Goal: Task Accomplishment & Management: Use online tool/utility

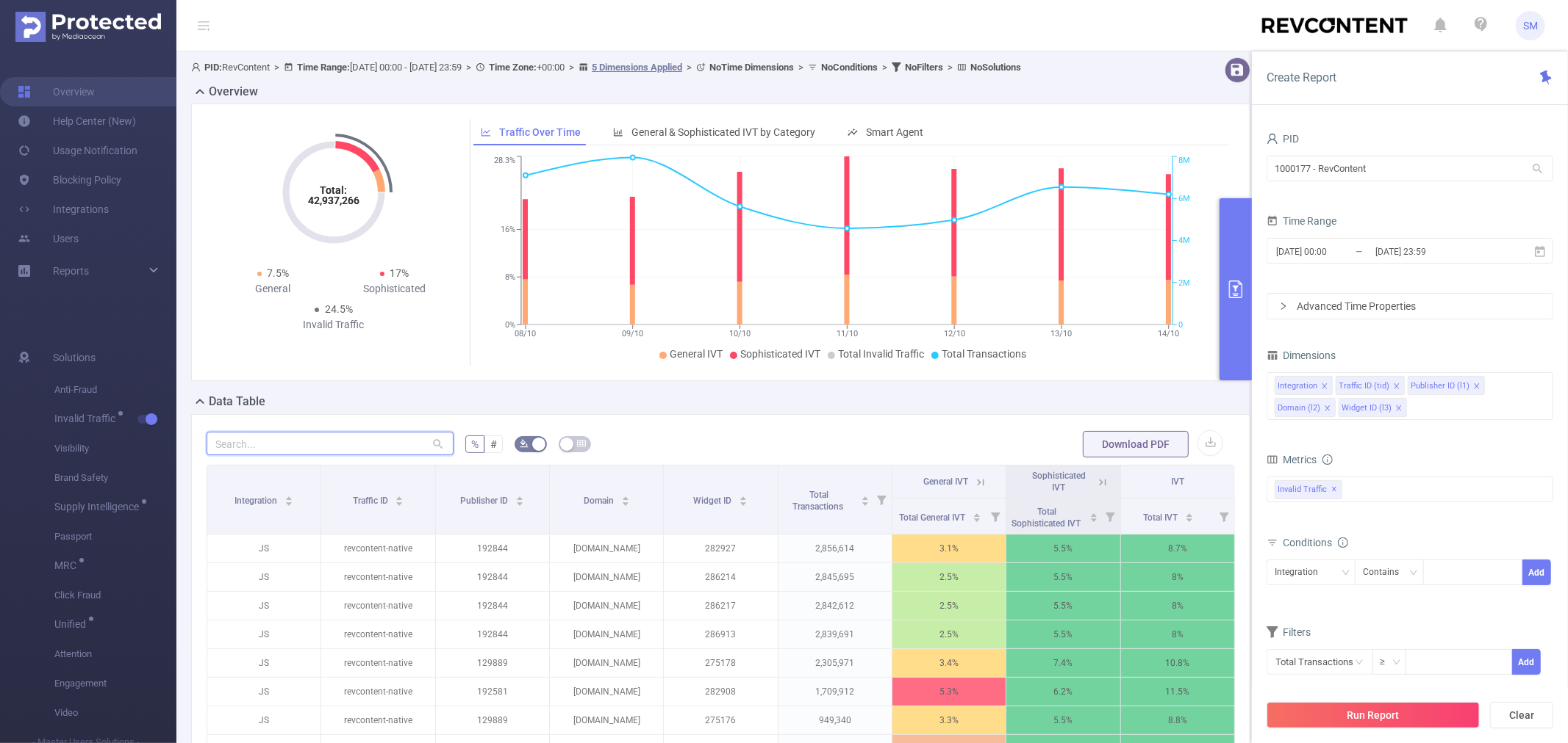
click at [307, 439] on input "text" at bounding box center [330, 444] width 246 height 24
paste input "keeponenews.xyz"
type input "keeponenews.xyz"
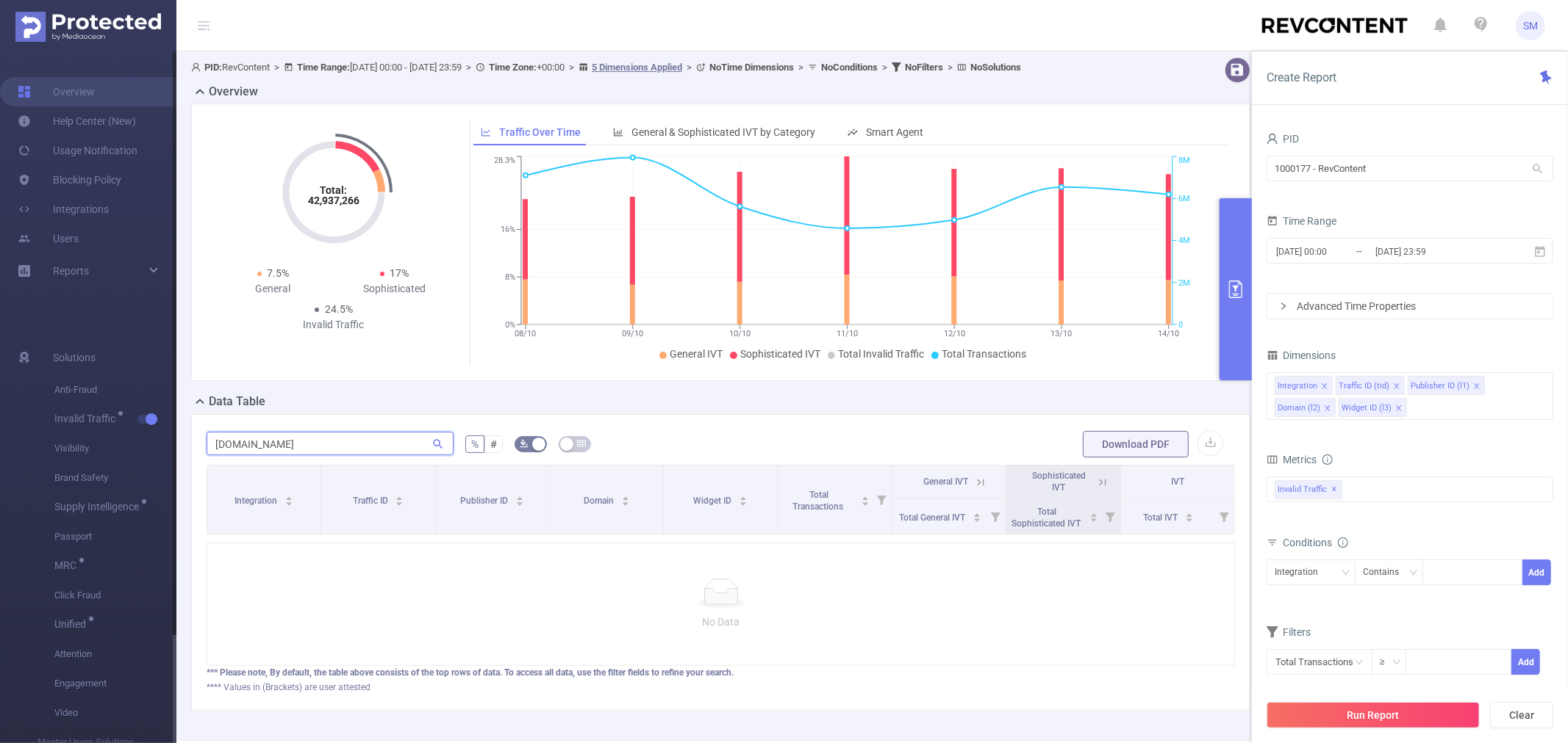
drag, startPoint x: 307, startPoint y: 448, endPoint x: 172, endPoint y: 443, distance: 135.1
click at [172, 443] on section "Overview Help Center (New) Usage Notification Blocking Policy Integrations User…" at bounding box center [784, 371] width 1568 height 743
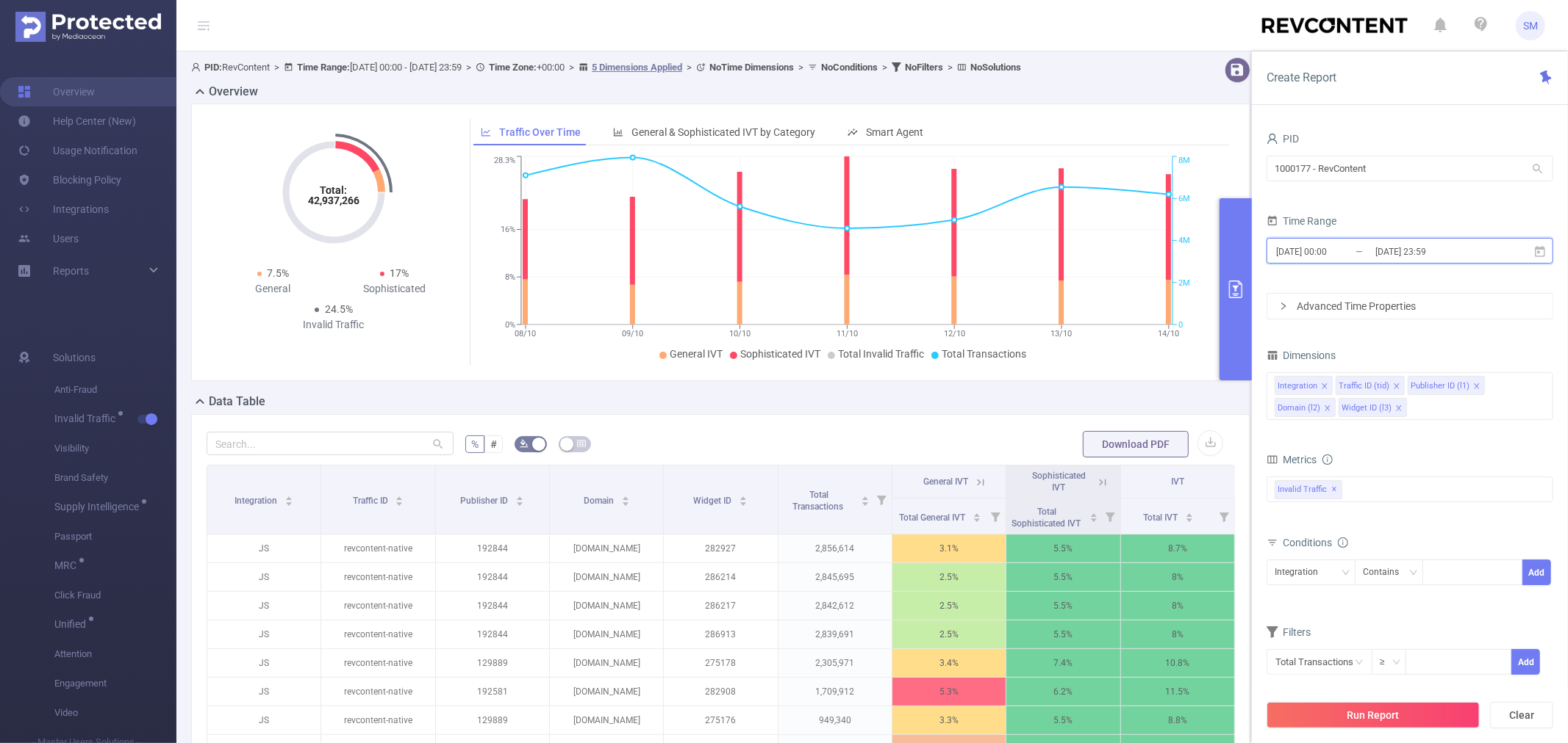
click at [1542, 246] on icon at bounding box center [1539, 250] width 10 height 11
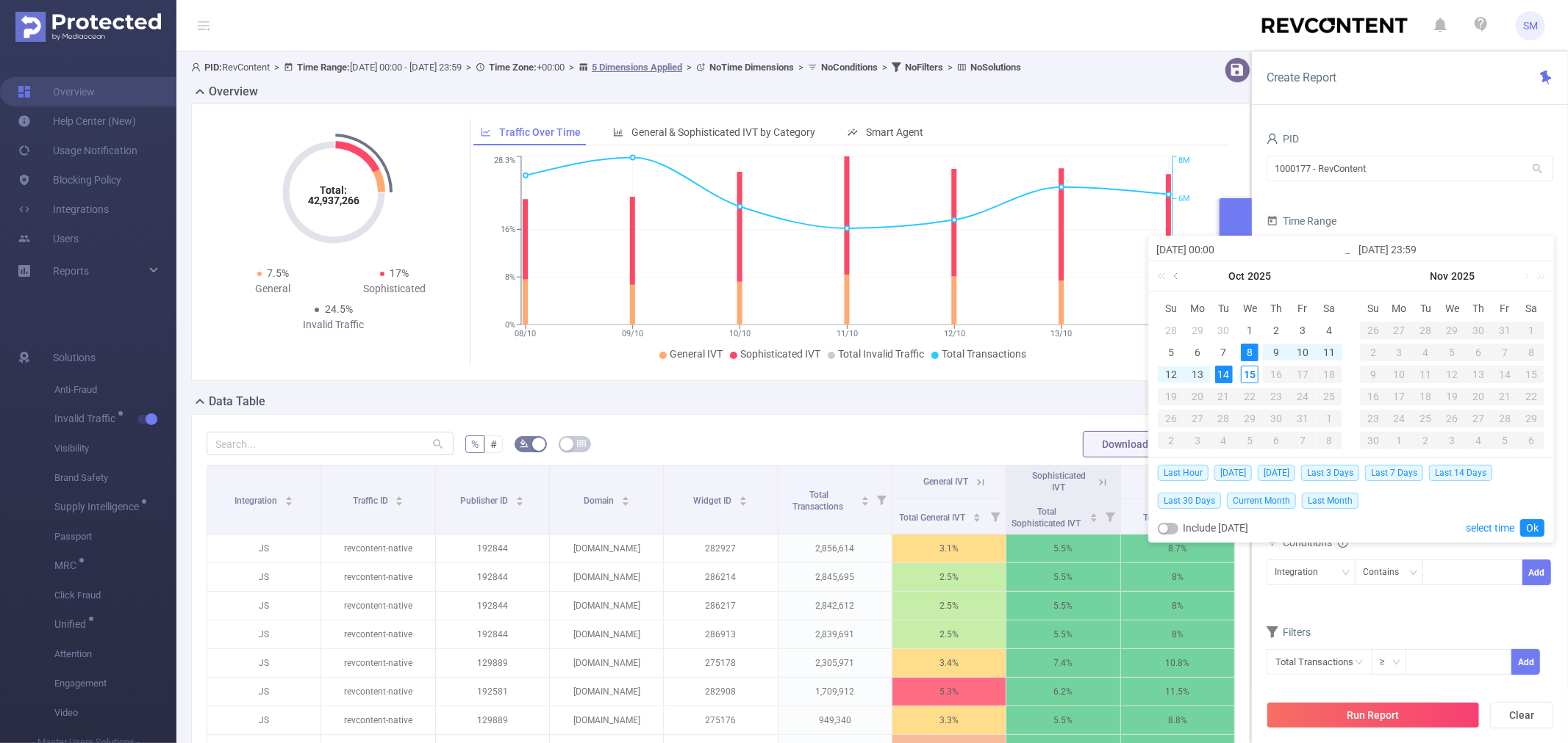
click at [1180, 272] on link at bounding box center [1176, 276] width 13 height 30
click at [1200, 322] on div "1" at bounding box center [1198, 330] width 18 height 18
click at [1225, 415] on div "30" at bounding box center [1224, 418] width 18 height 18
type input "2025-09-01 00:00"
type input "2025-09-30 23:59"
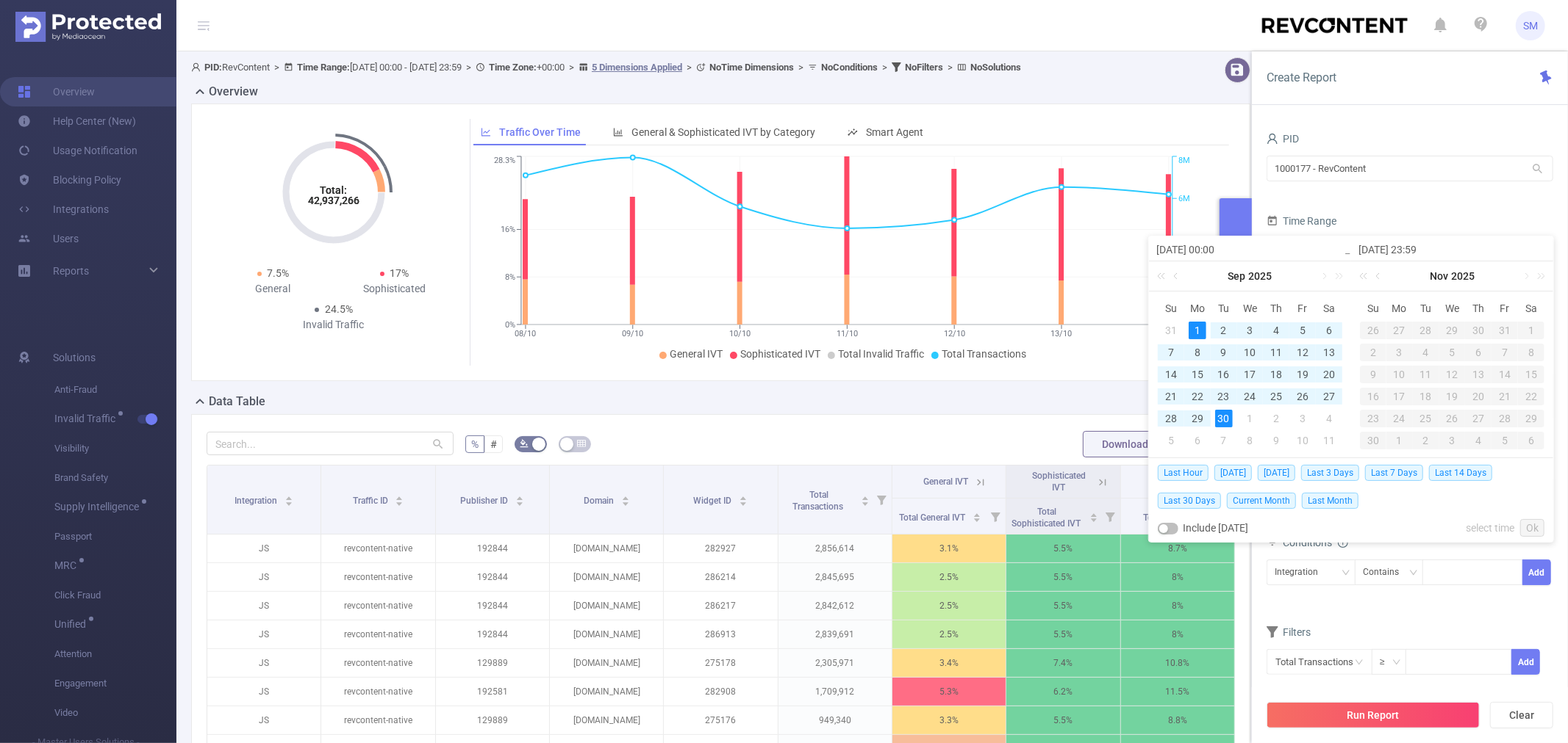
type input "2025-09-01 00:00"
type input "2025-09-30 23:59"
click at [1534, 525] on link "Ok" at bounding box center [1531, 528] width 25 height 18
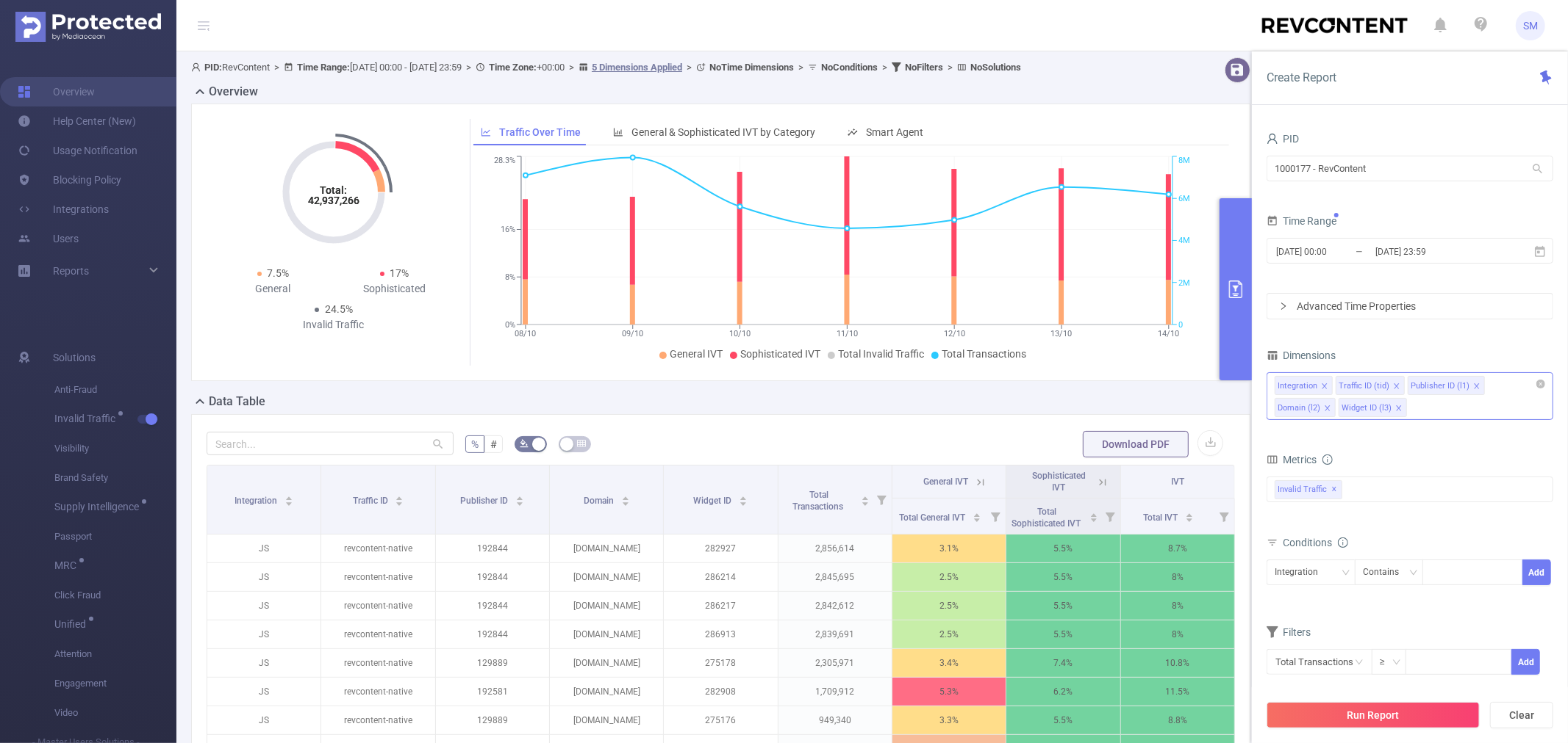
click at [1440, 414] on div "Integration Traffic ID (tid) Publisher ID (l1) Domain (l2) Widget ID (l3)" at bounding box center [1410, 396] width 287 height 47
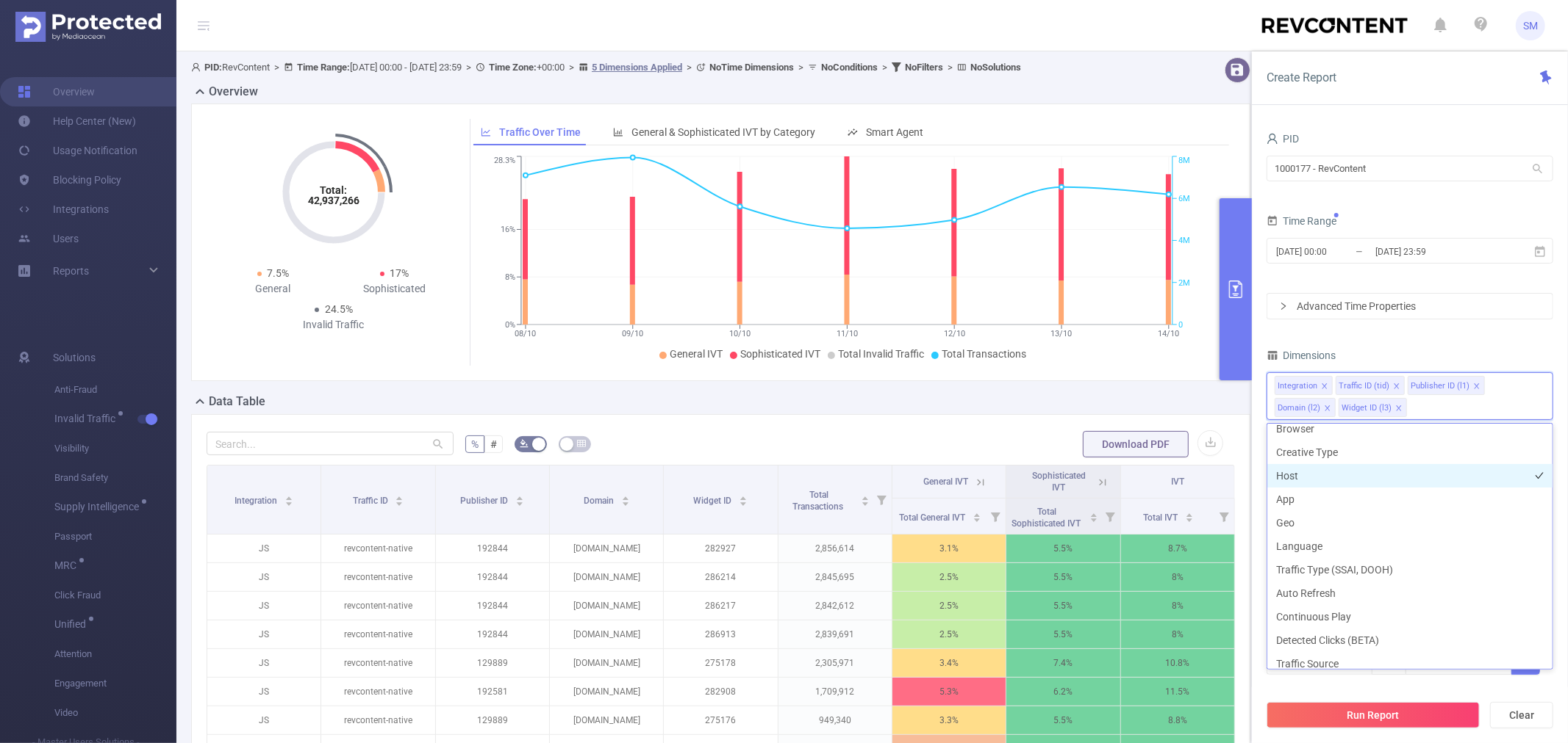
click at [1349, 475] on li "Host" at bounding box center [1410, 476] width 285 height 24
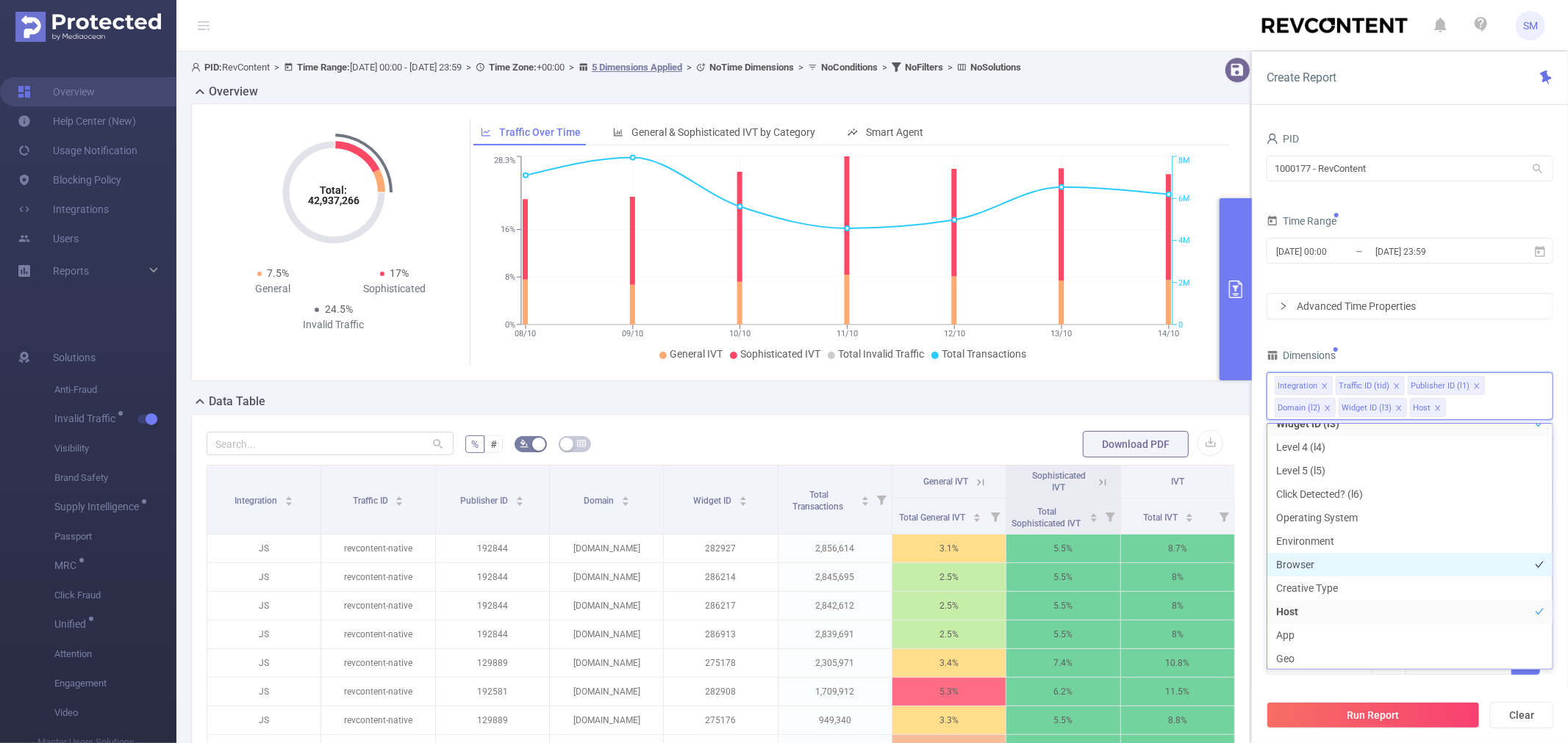
scroll to position [81, 0]
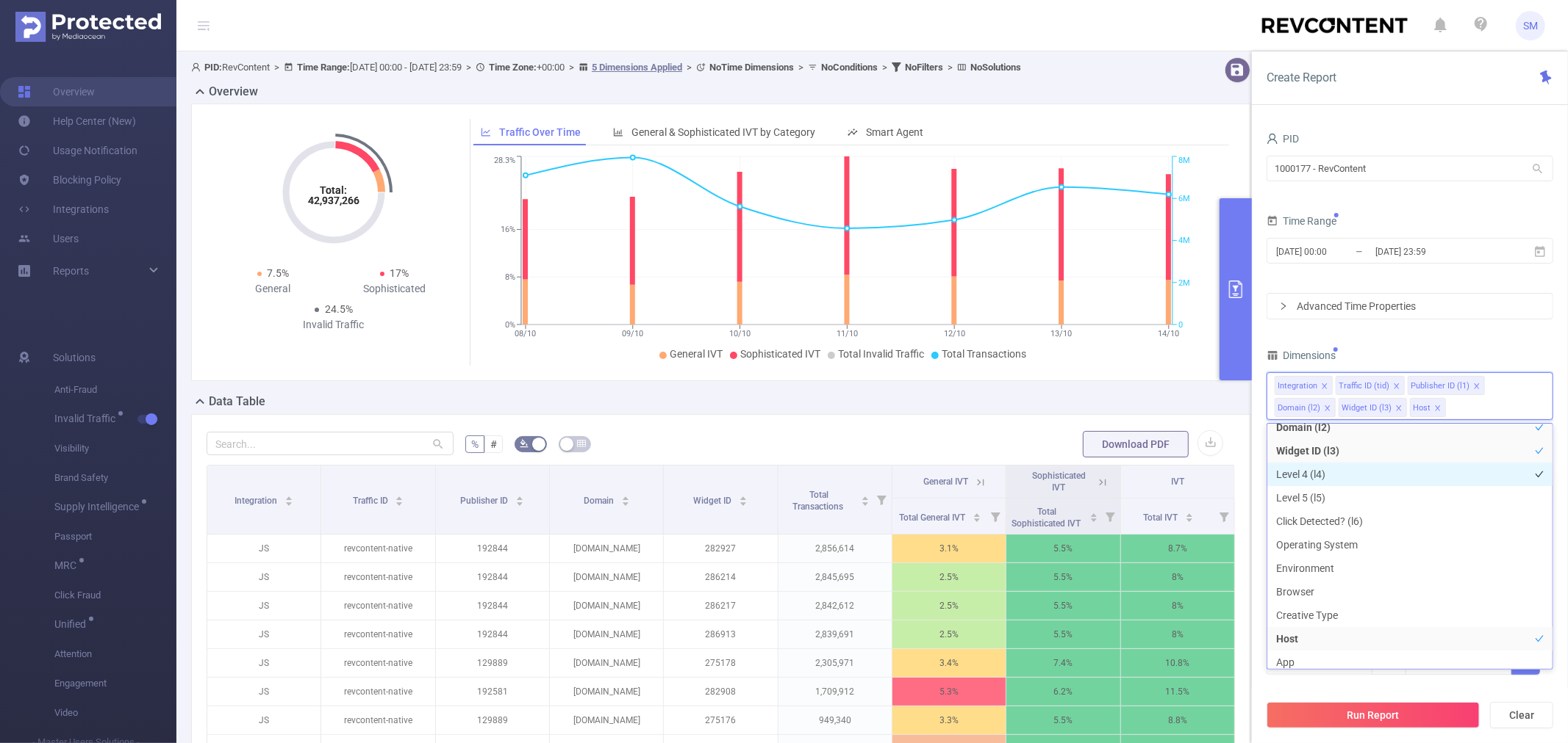
click at [1377, 475] on li "Level 4 (l4)" at bounding box center [1410, 475] width 285 height 24
click at [1373, 495] on li "Level 5 (l5)" at bounding box center [1410, 498] width 285 height 24
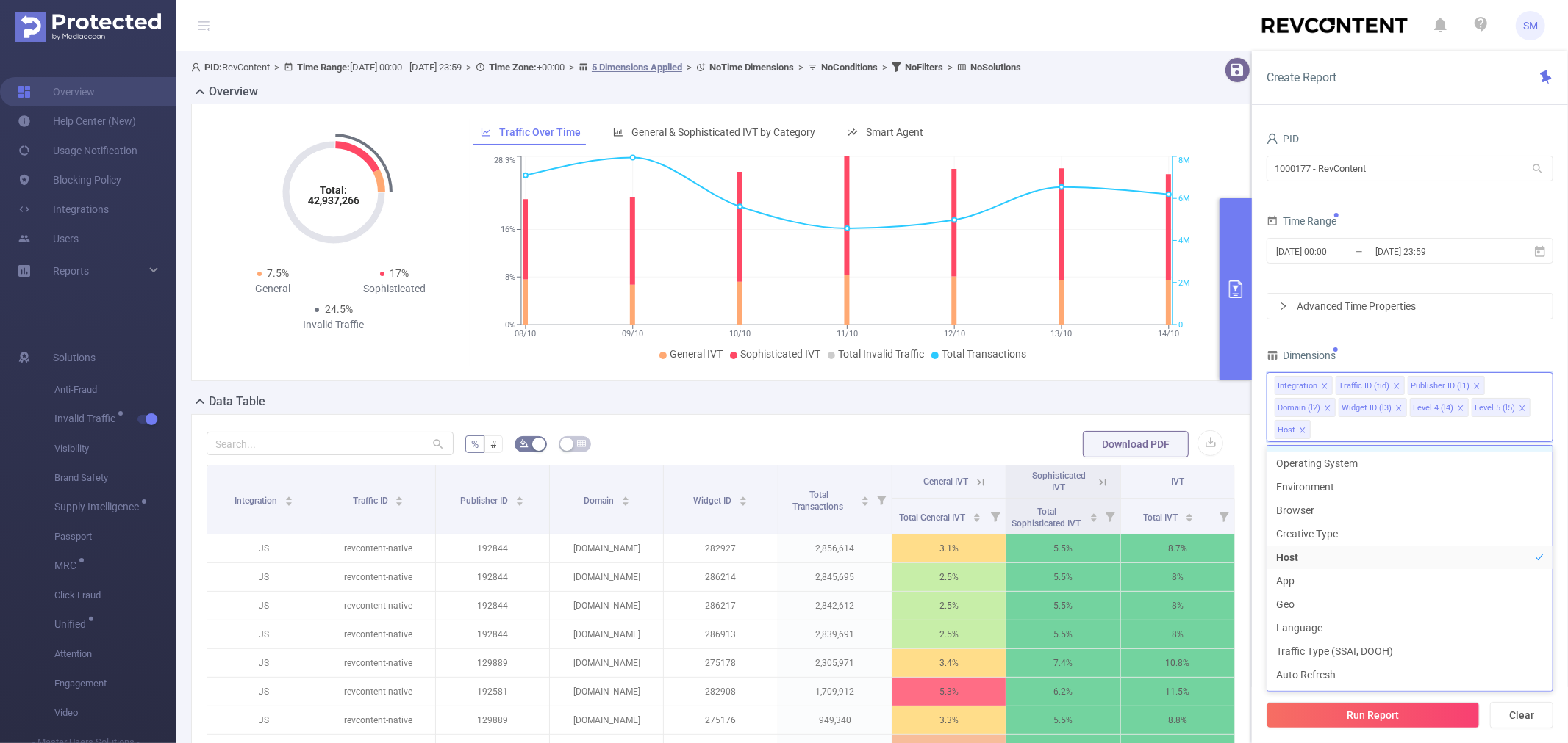
scroll to position [244, 0]
click at [1376, 716] on button "Run Report" at bounding box center [1372, 715] width 213 height 27
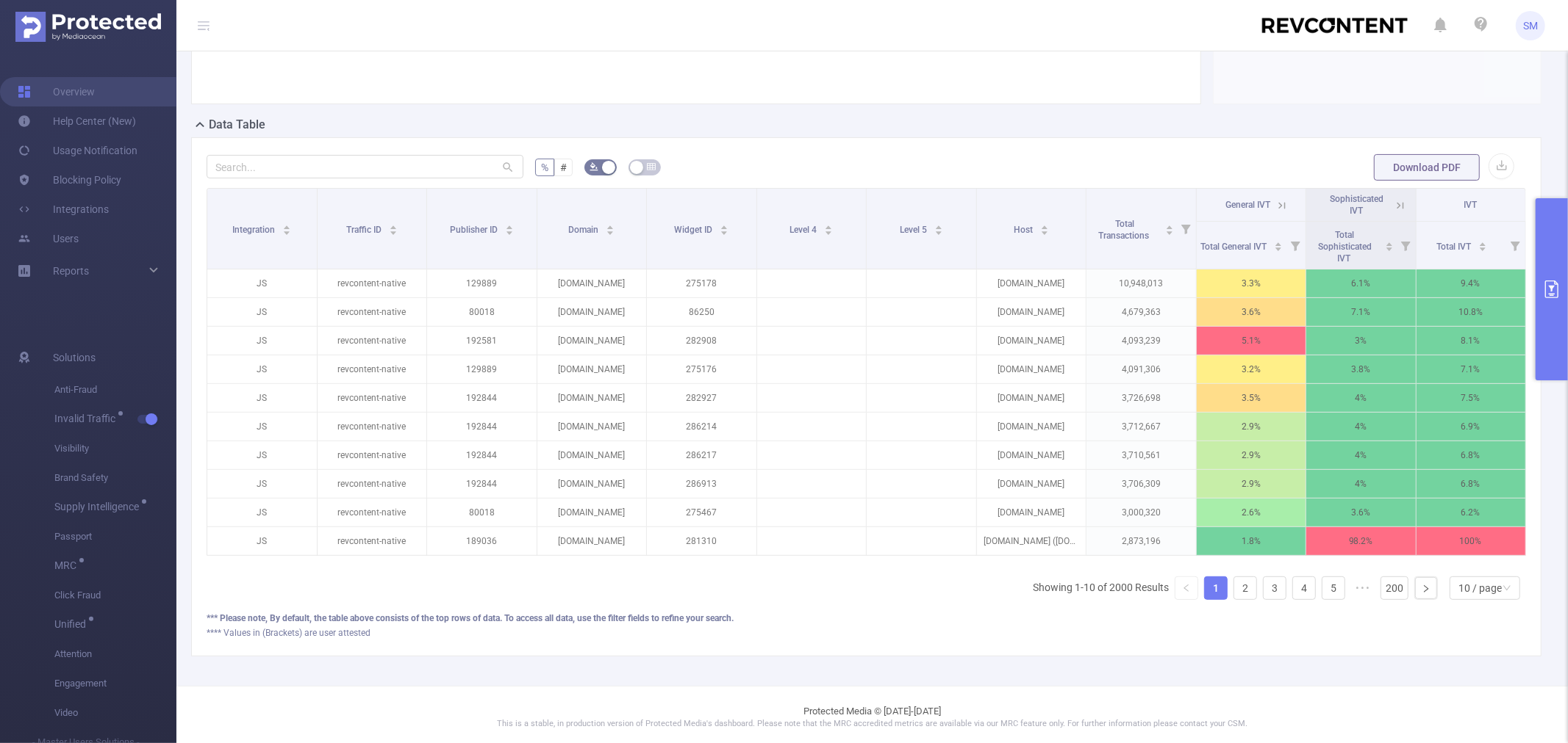
scroll to position [296, 0]
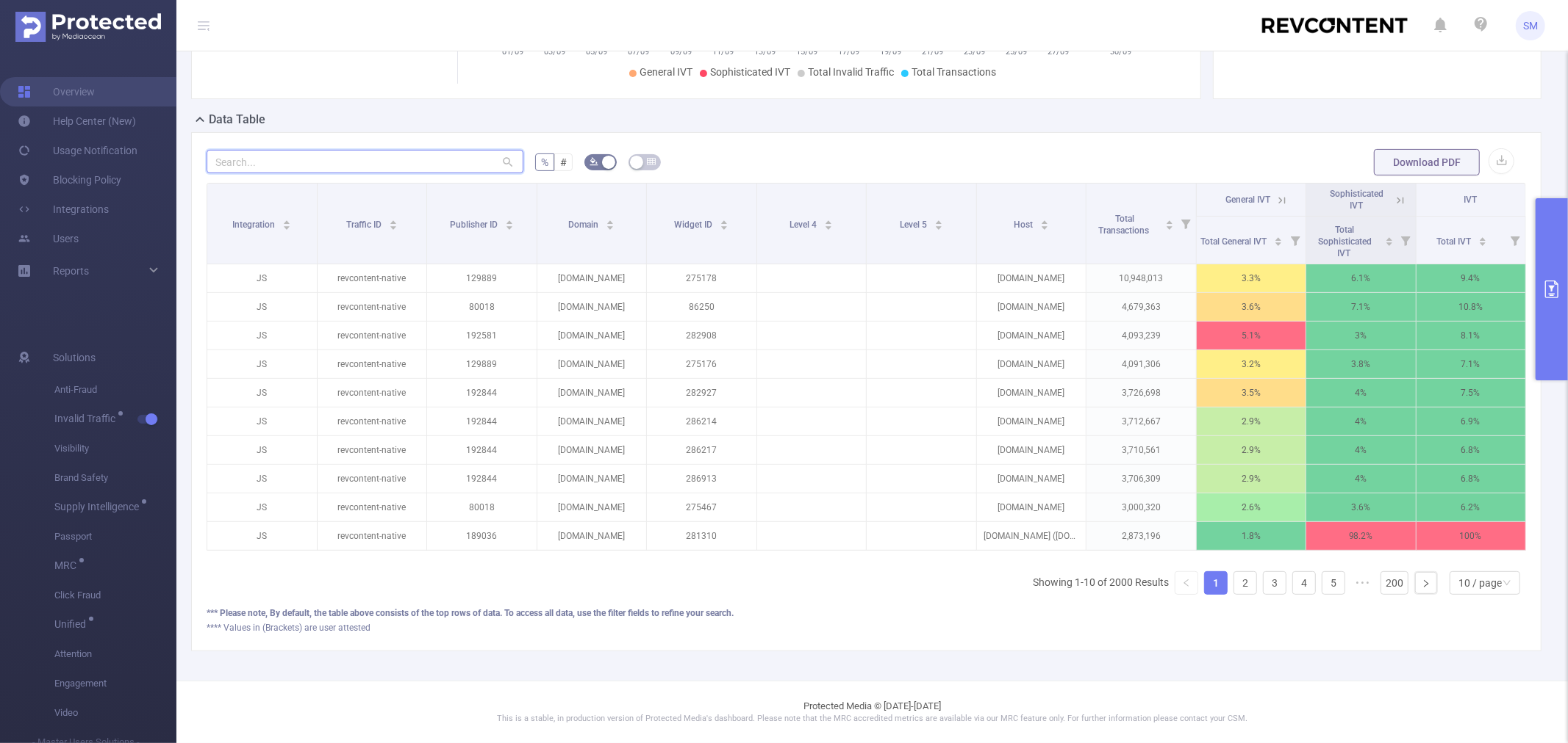
click at [300, 149] on input "text" at bounding box center [365, 161] width 317 height 24
paste input "keeponenews.xyz"
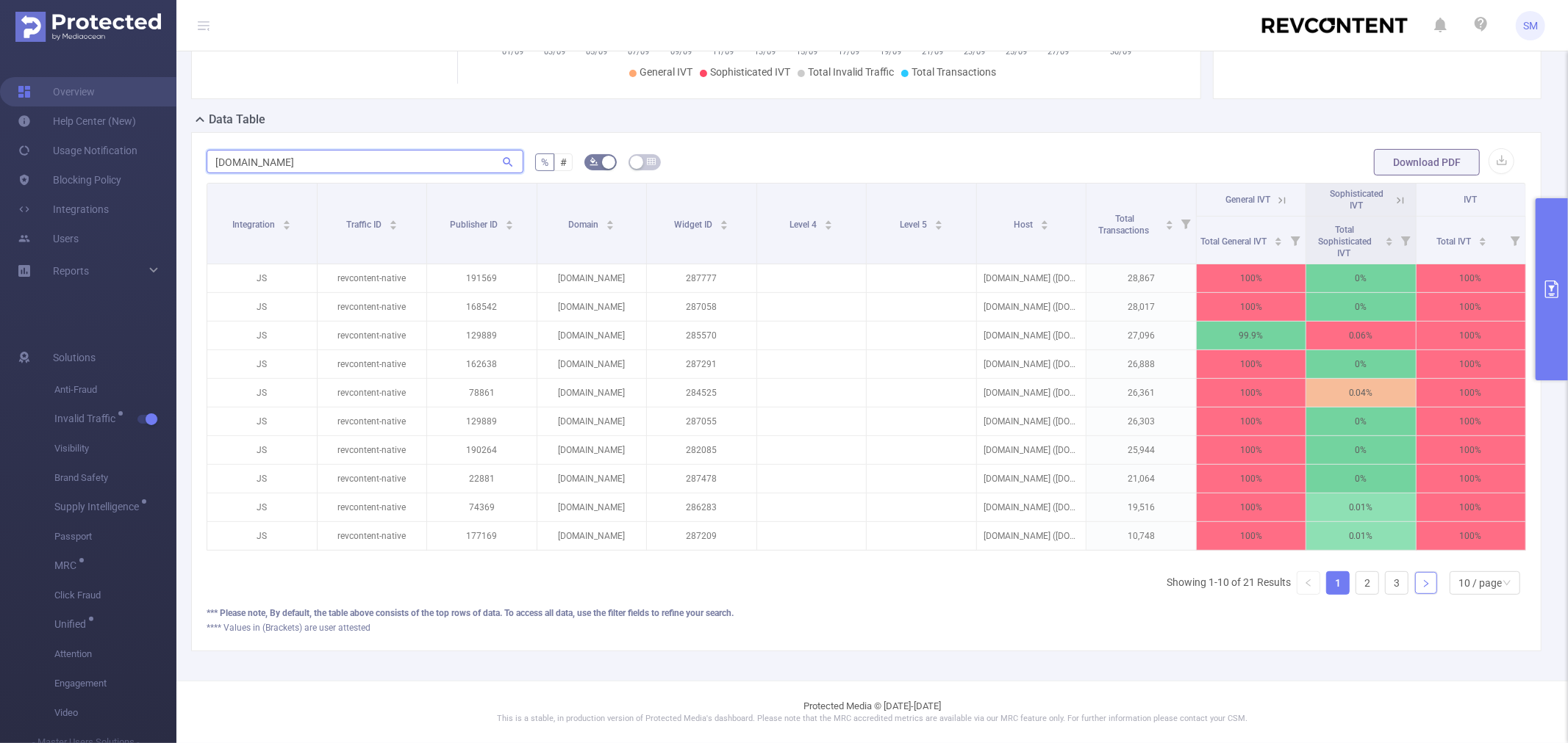
type input "keeponenews.xyz"
click at [1421, 583] on icon "icon: right" at bounding box center [1425, 584] width 9 height 9
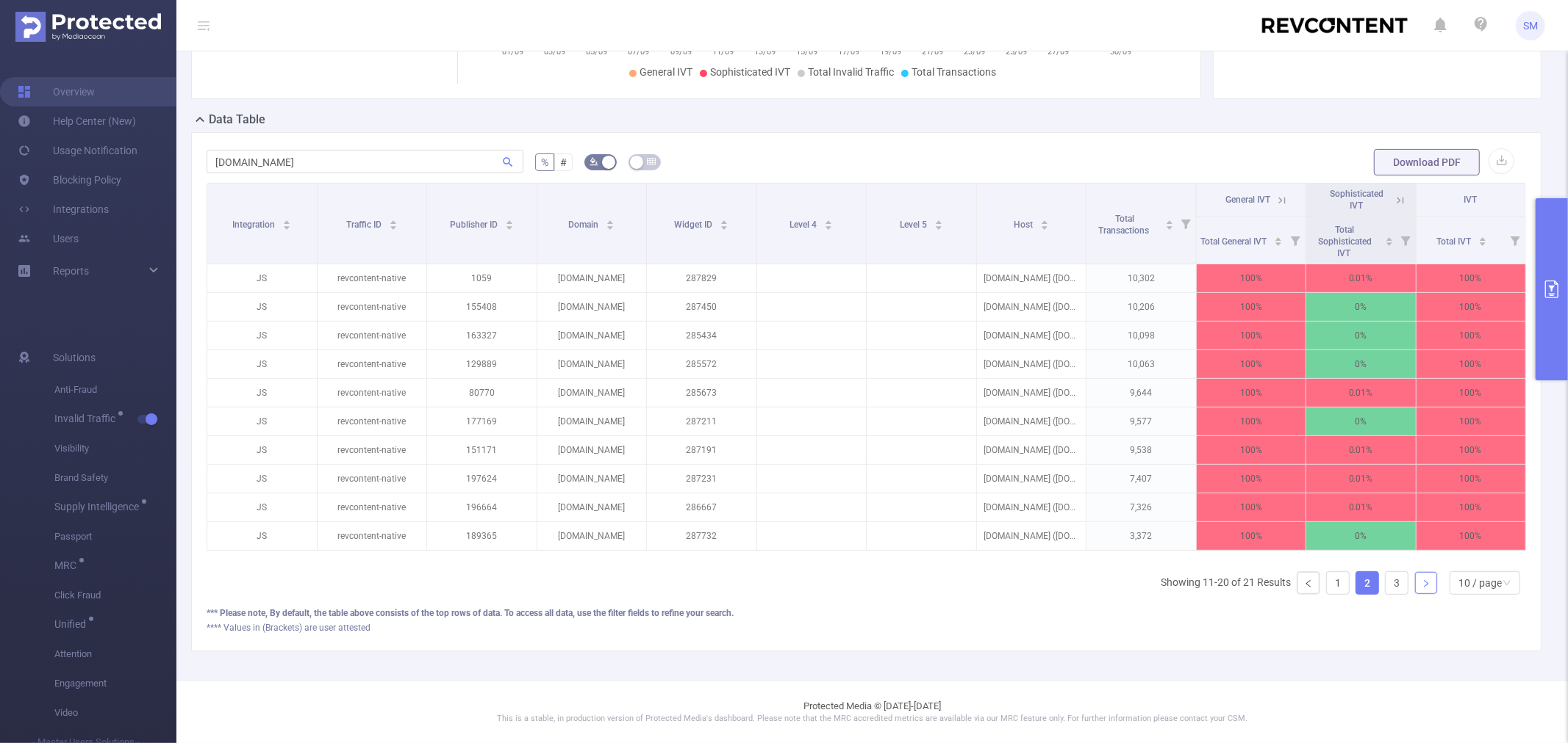
click at [1421, 583] on icon "icon: right" at bounding box center [1425, 584] width 9 height 9
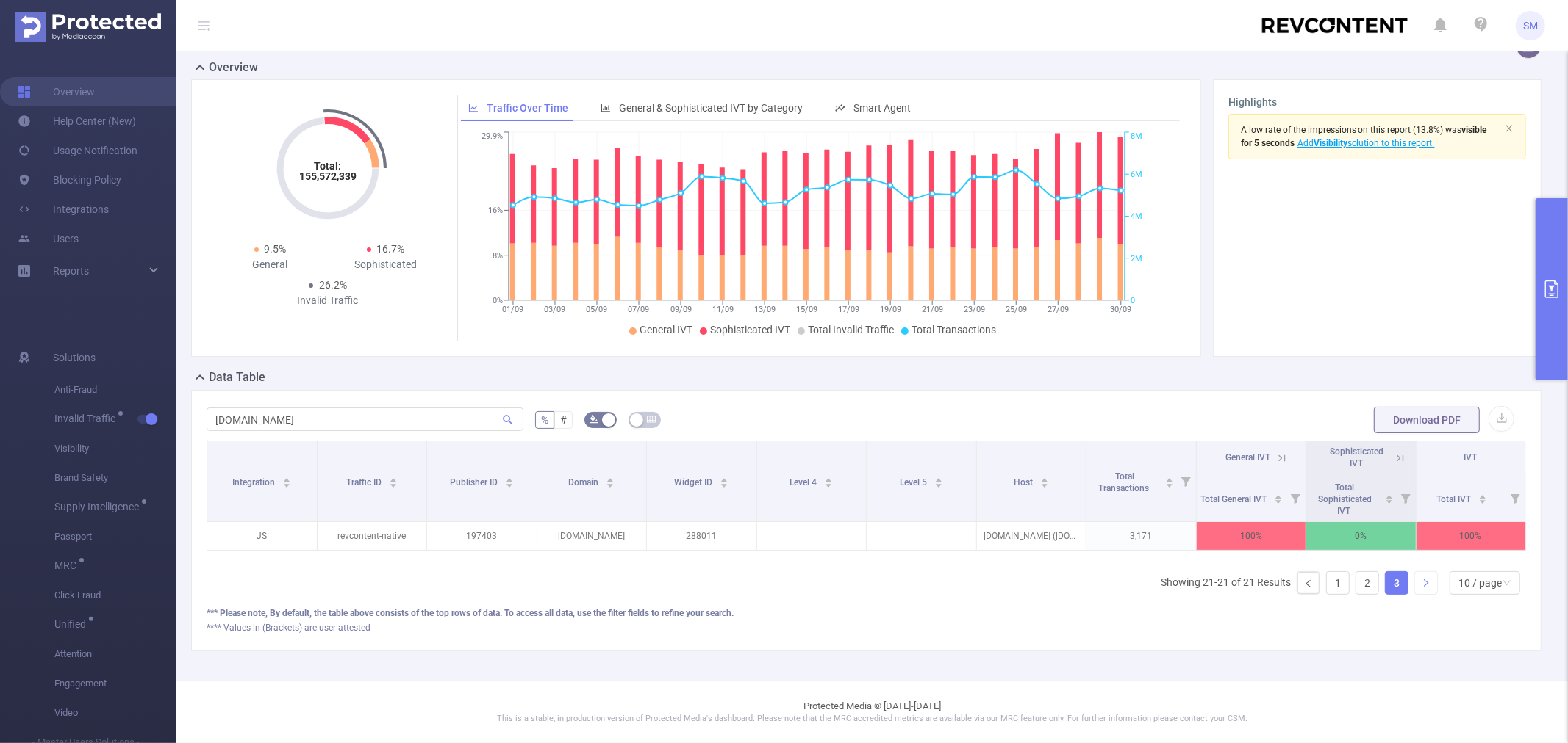
scroll to position [38, 0]
click at [1356, 585] on link "2" at bounding box center [1367, 583] width 22 height 22
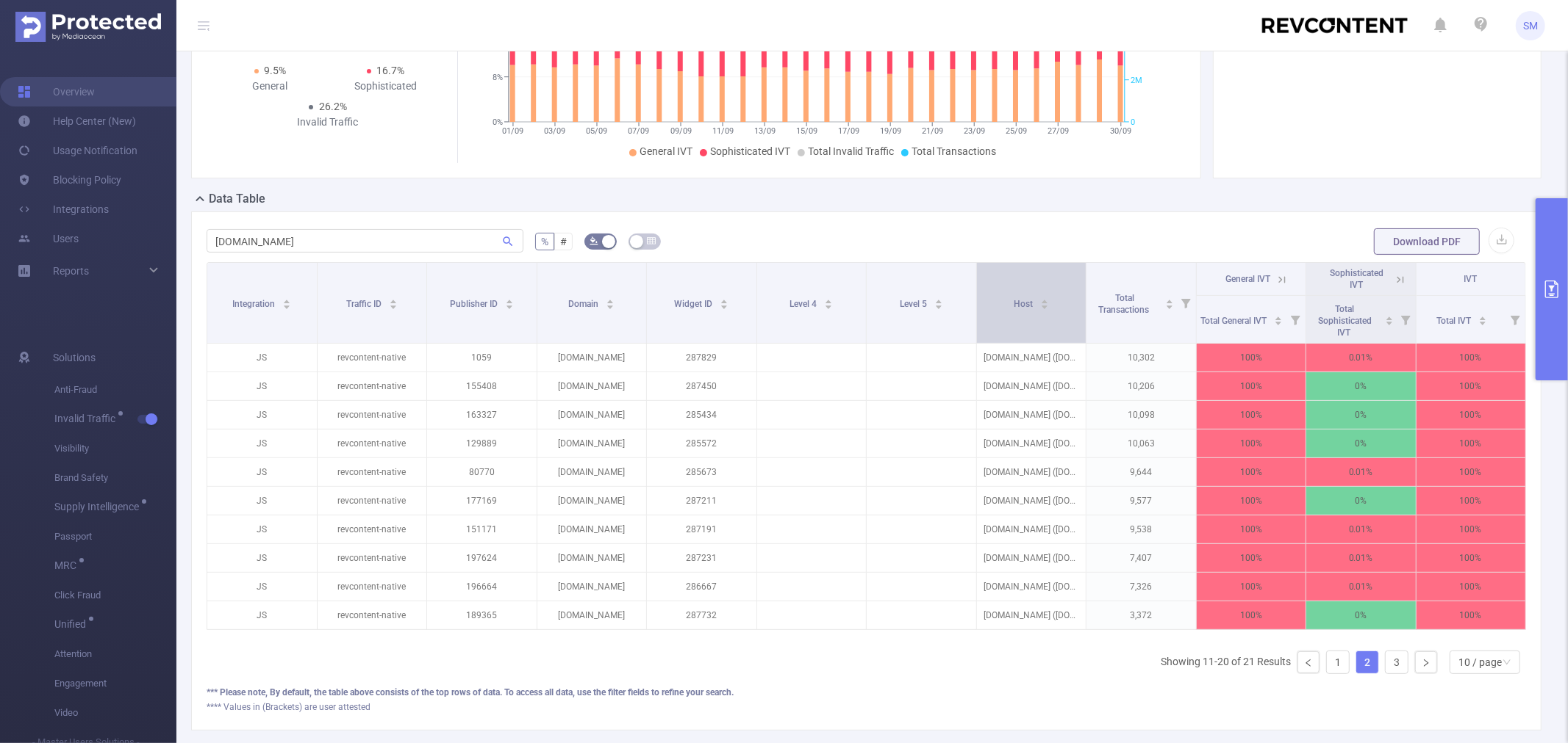
scroll to position [282, 0]
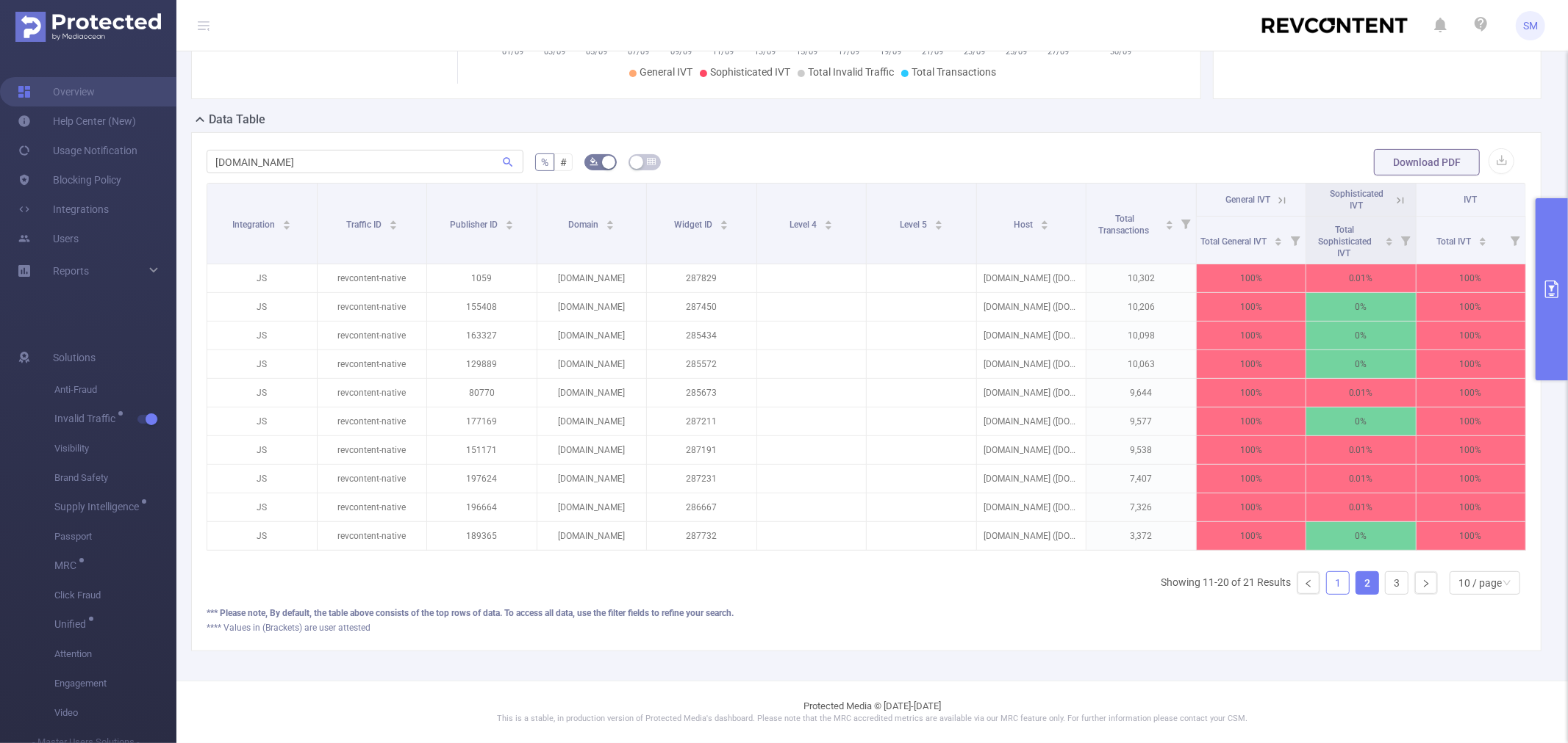
click at [1326, 595] on link "1" at bounding box center [1337, 583] width 22 height 22
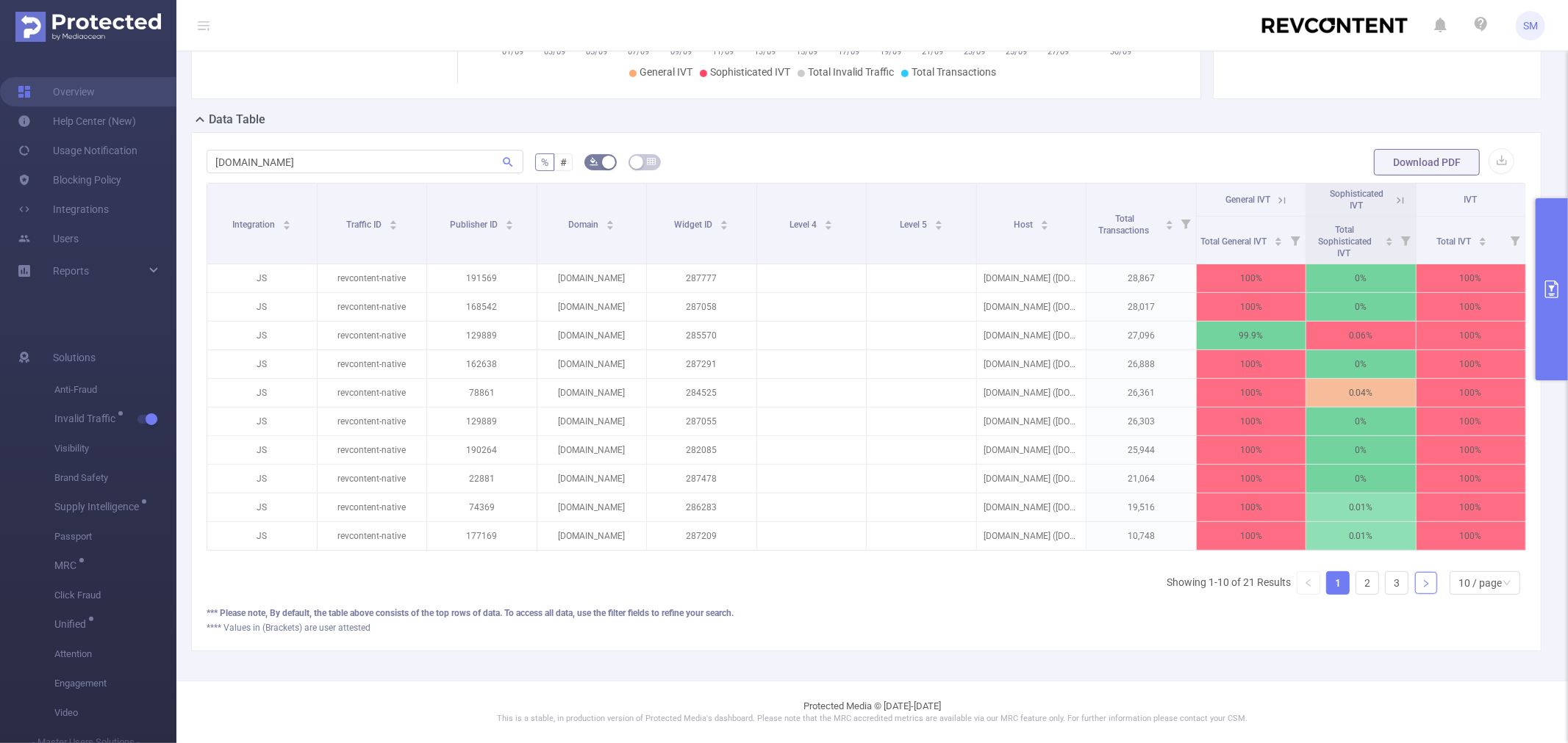
click at [1421, 589] on icon "icon: right" at bounding box center [1425, 584] width 9 height 9
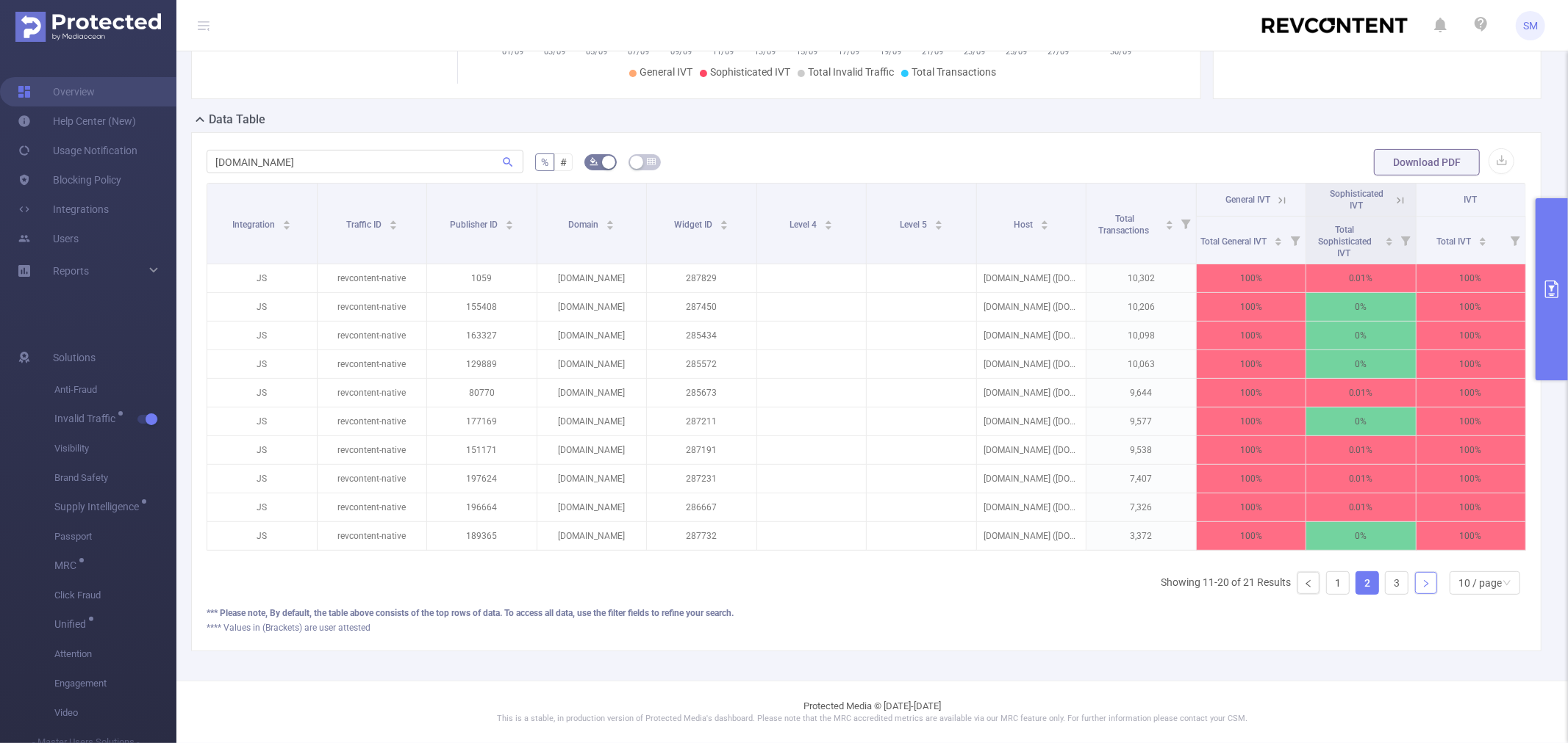
click at [1421, 589] on icon "icon: right" at bounding box center [1425, 584] width 9 height 9
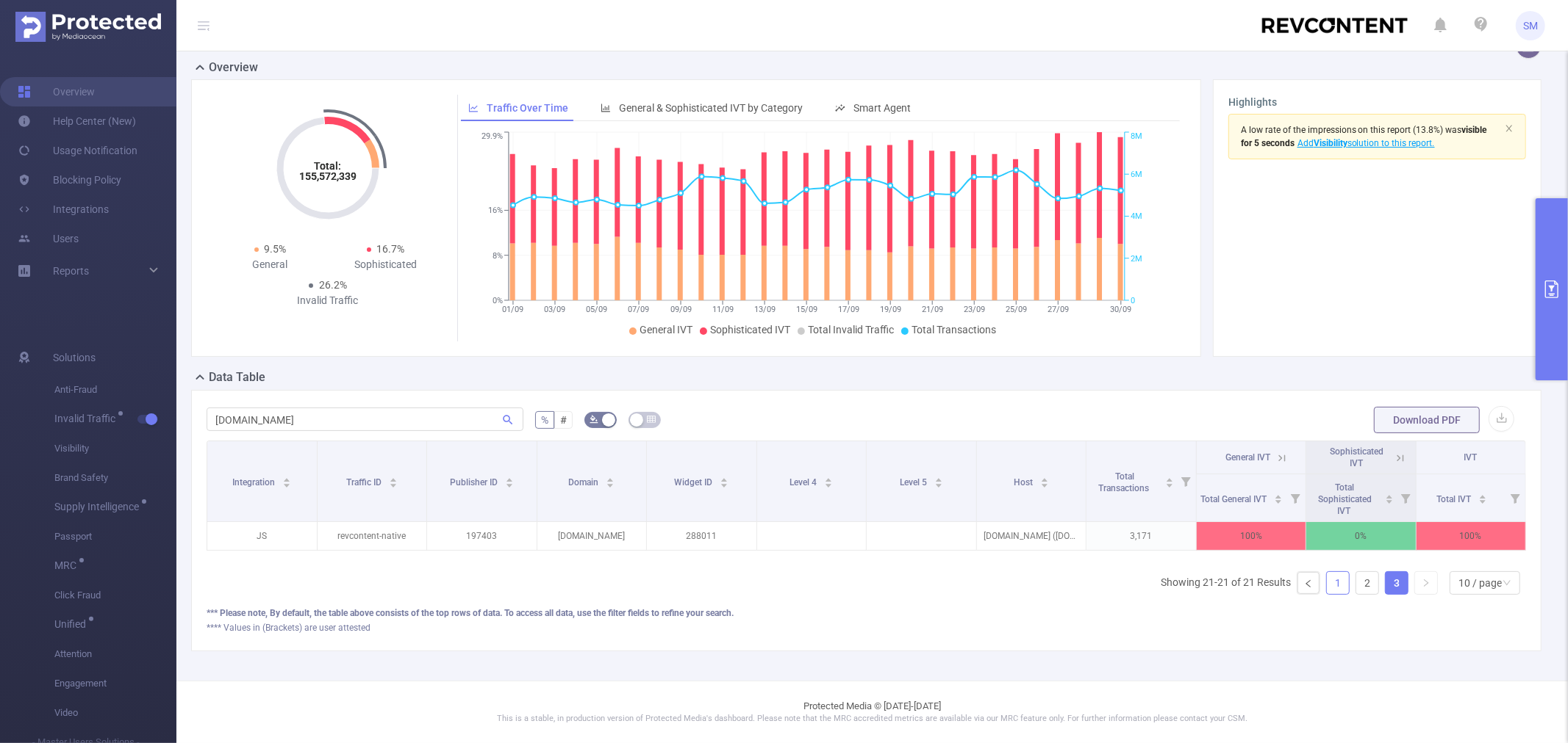
click at [1328, 586] on link "1" at bounding box center [1337, 583] width 22 height 22
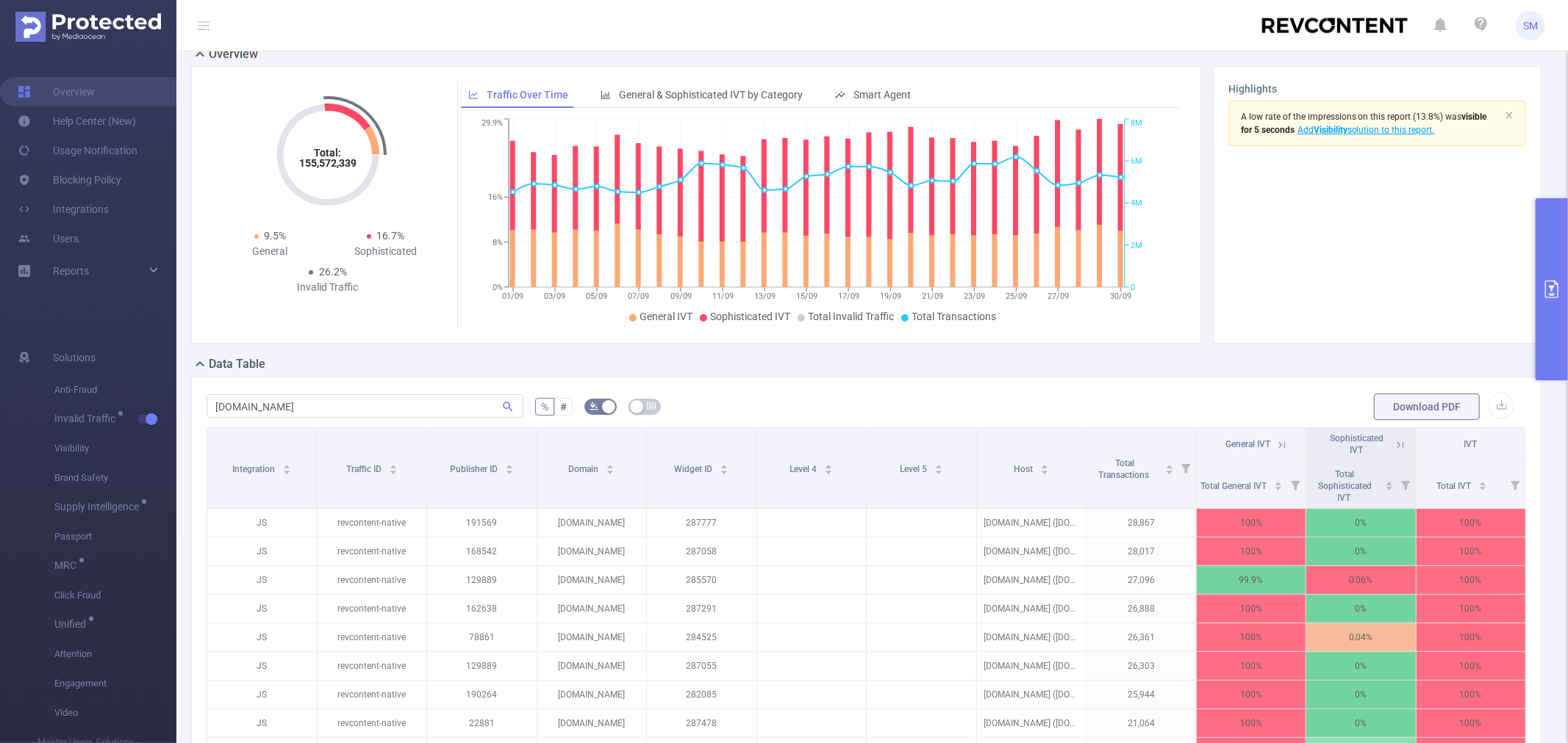
click at [1276, 446] on icon at bounding box center [1281, 444] width 13 height 13
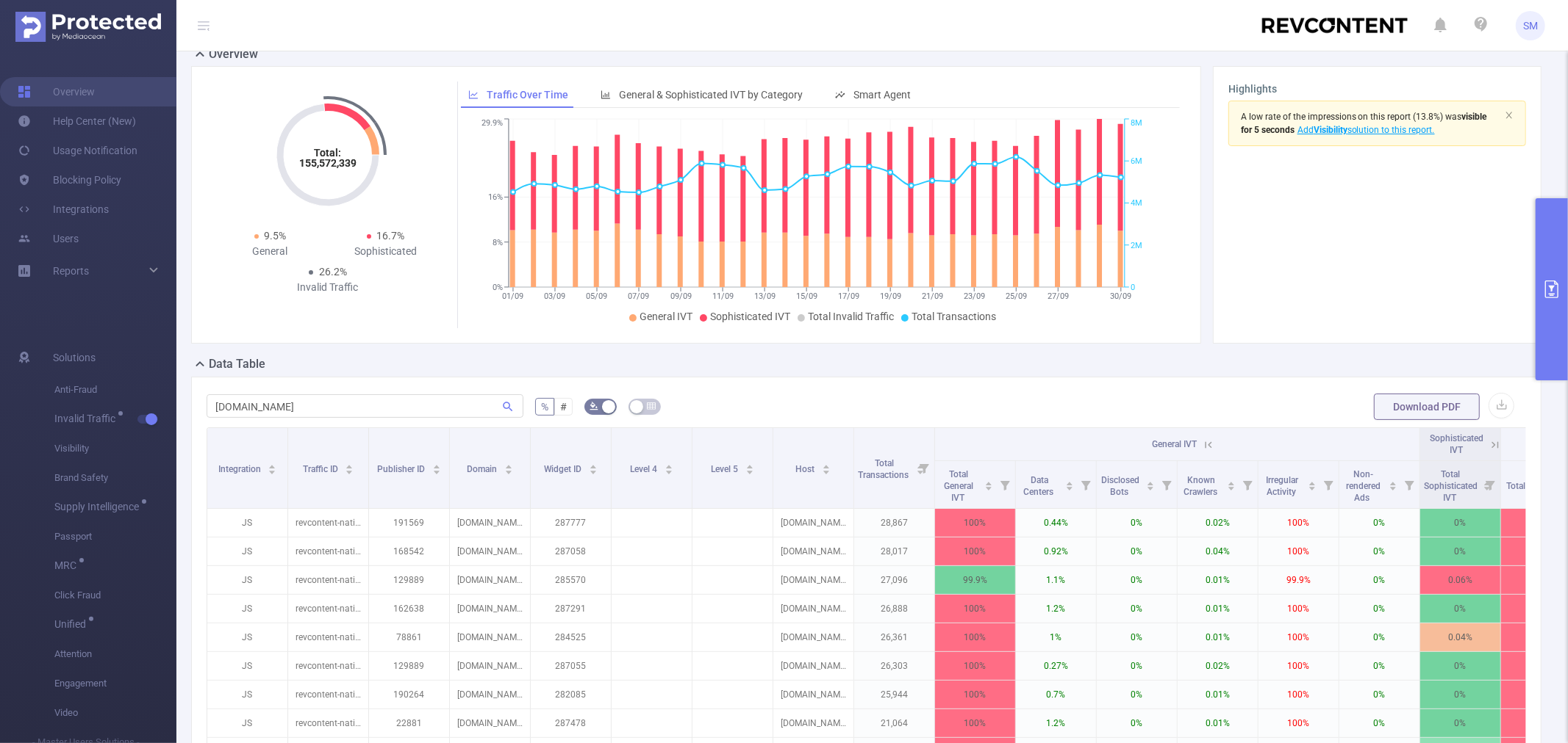
click at [1214, 450] on icon at bounding box center [1208, 444] width 13 height 13
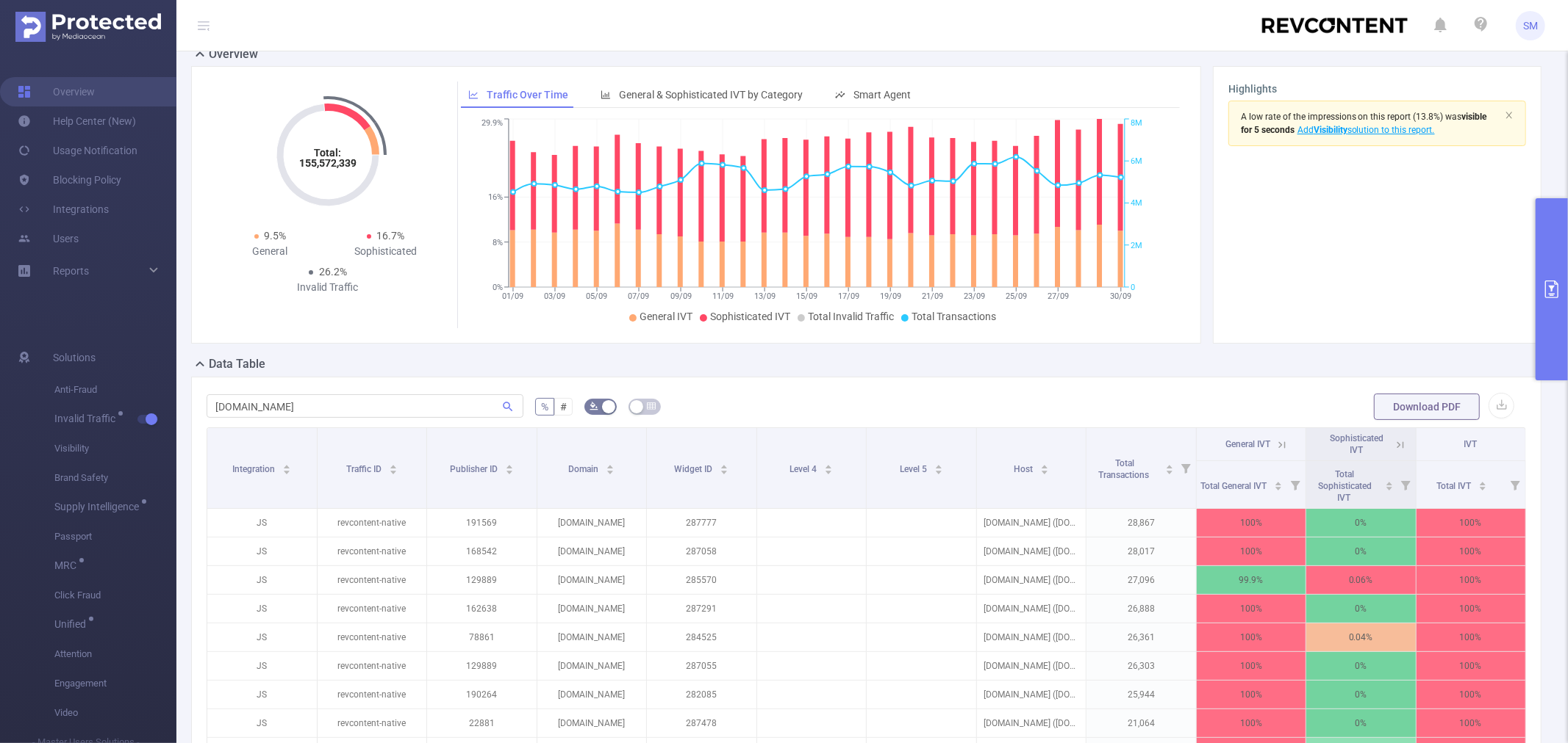
click at [1394, 446] on icon at bounding box center [1400, 444] width 13 height 13
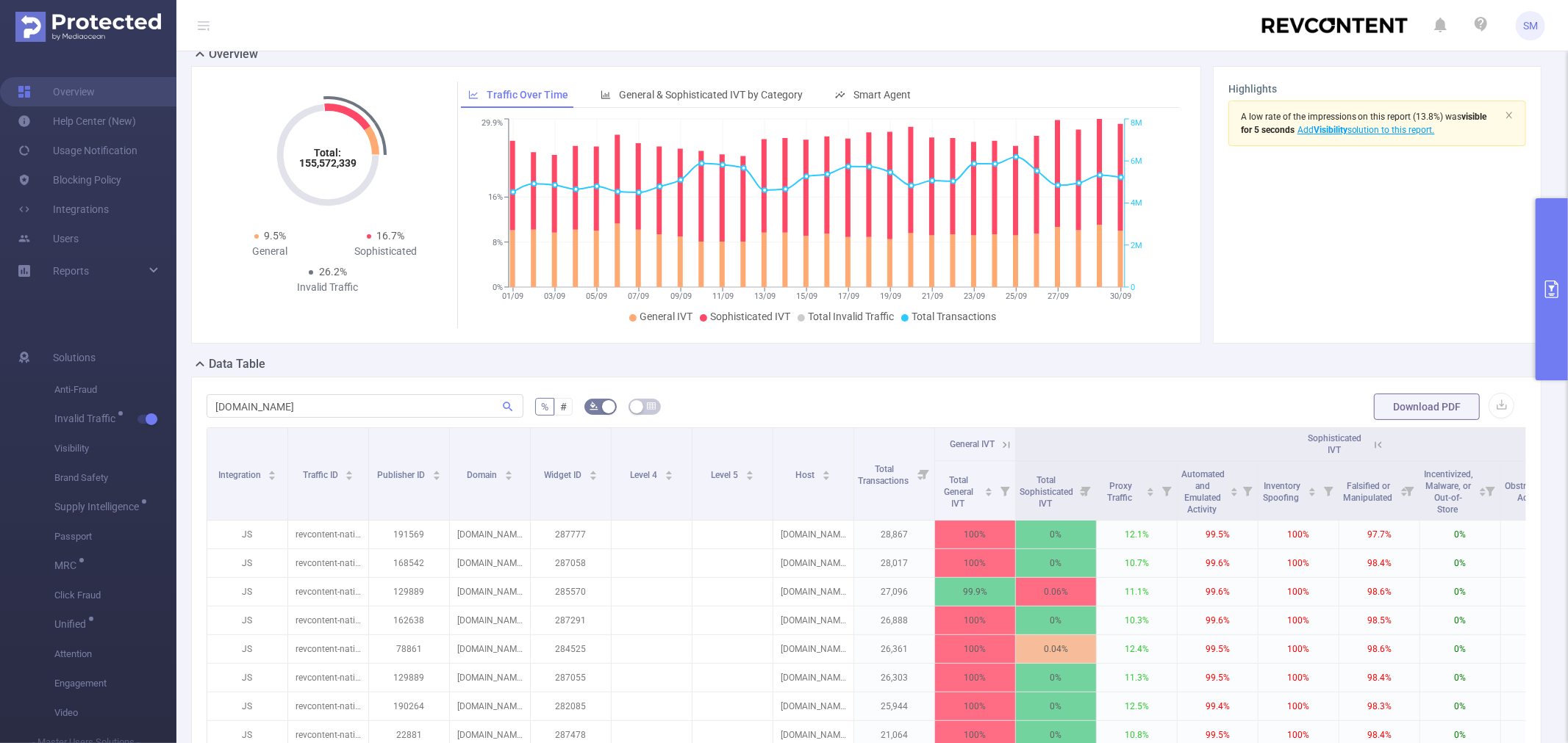
click at [1379, 446] on icon at bounding box center [1377, 444] width 7 height 7
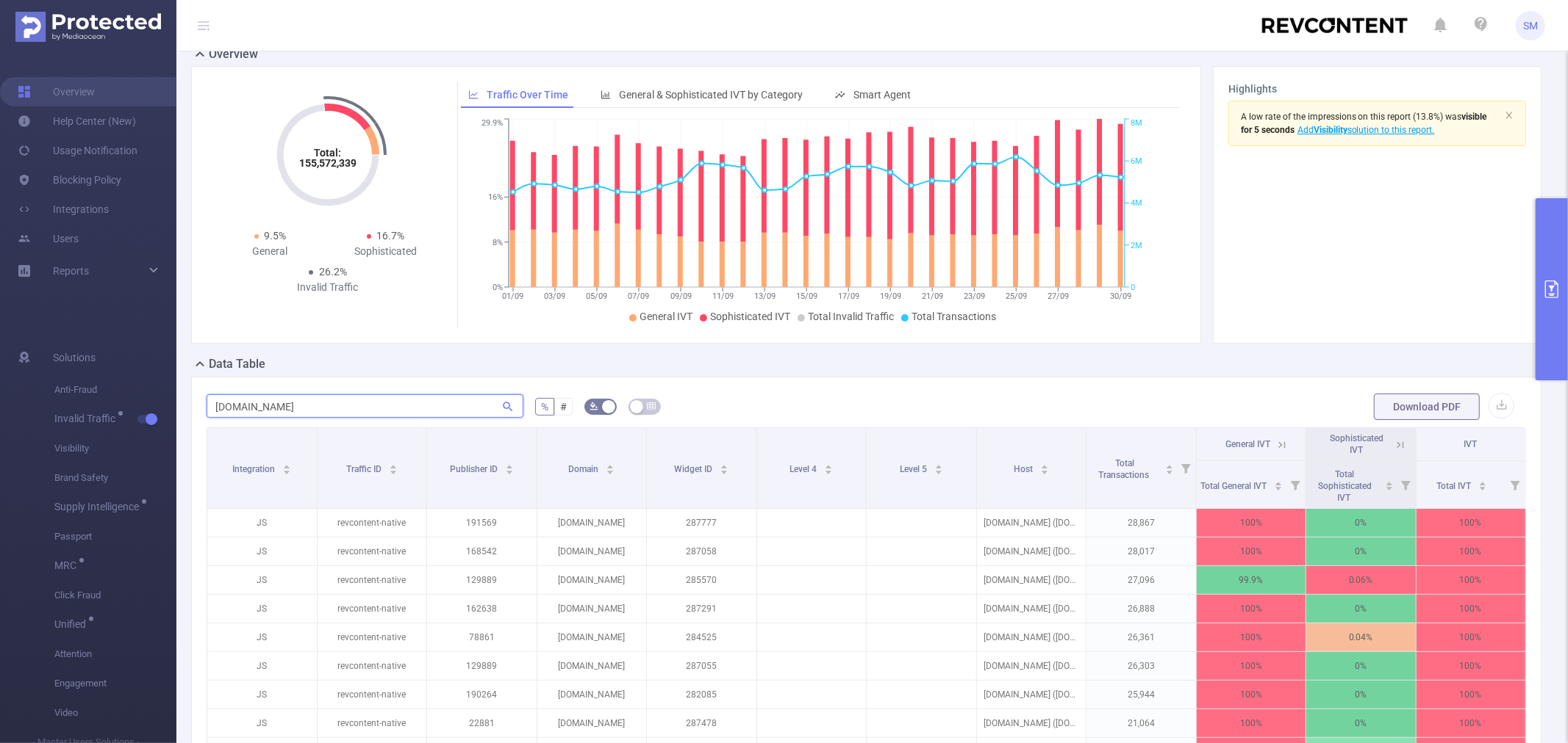
drag, startPoint x: 296, startPoint y: 413, endPoint x: 200, endPoint y: 410, distance: 96.0
click at [210, 412] on input "keeponenews.xyz" at bounding box center [365, 407] width 317 height 24
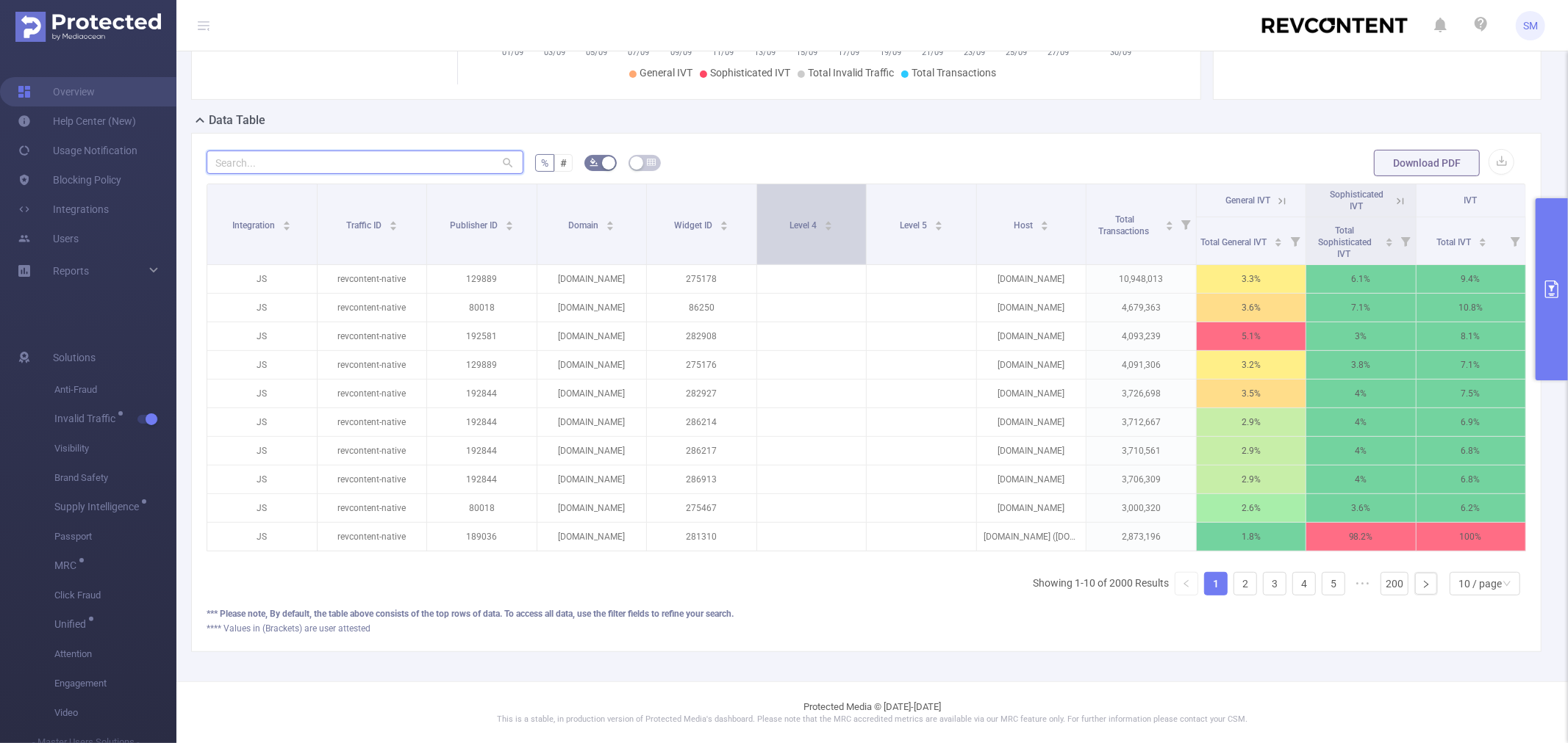
scroll to position [282, 0]
click at [278, 159] on input "text" at bounding box center [365, 161] width 317 height 24
paste input "195909"
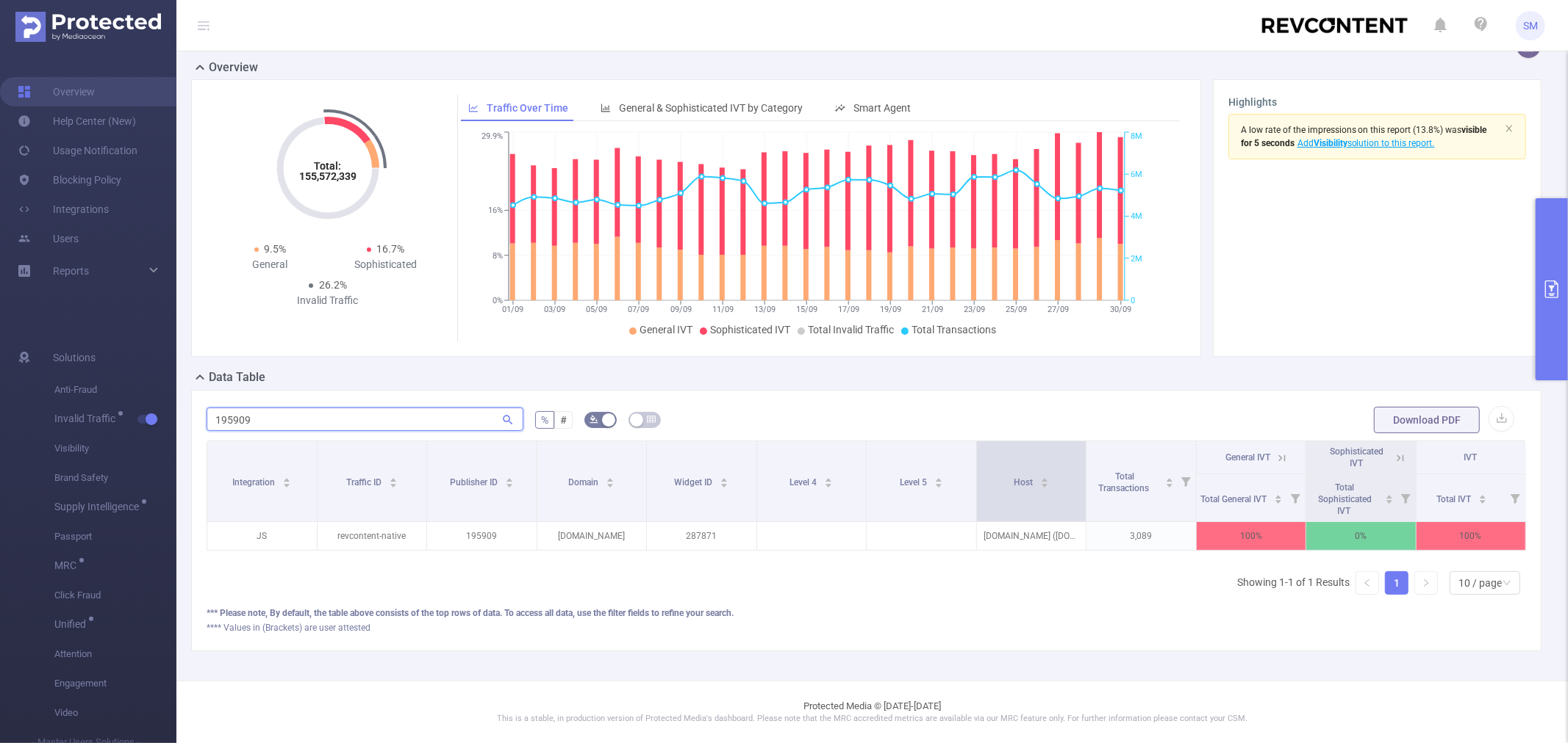
type input "195909"
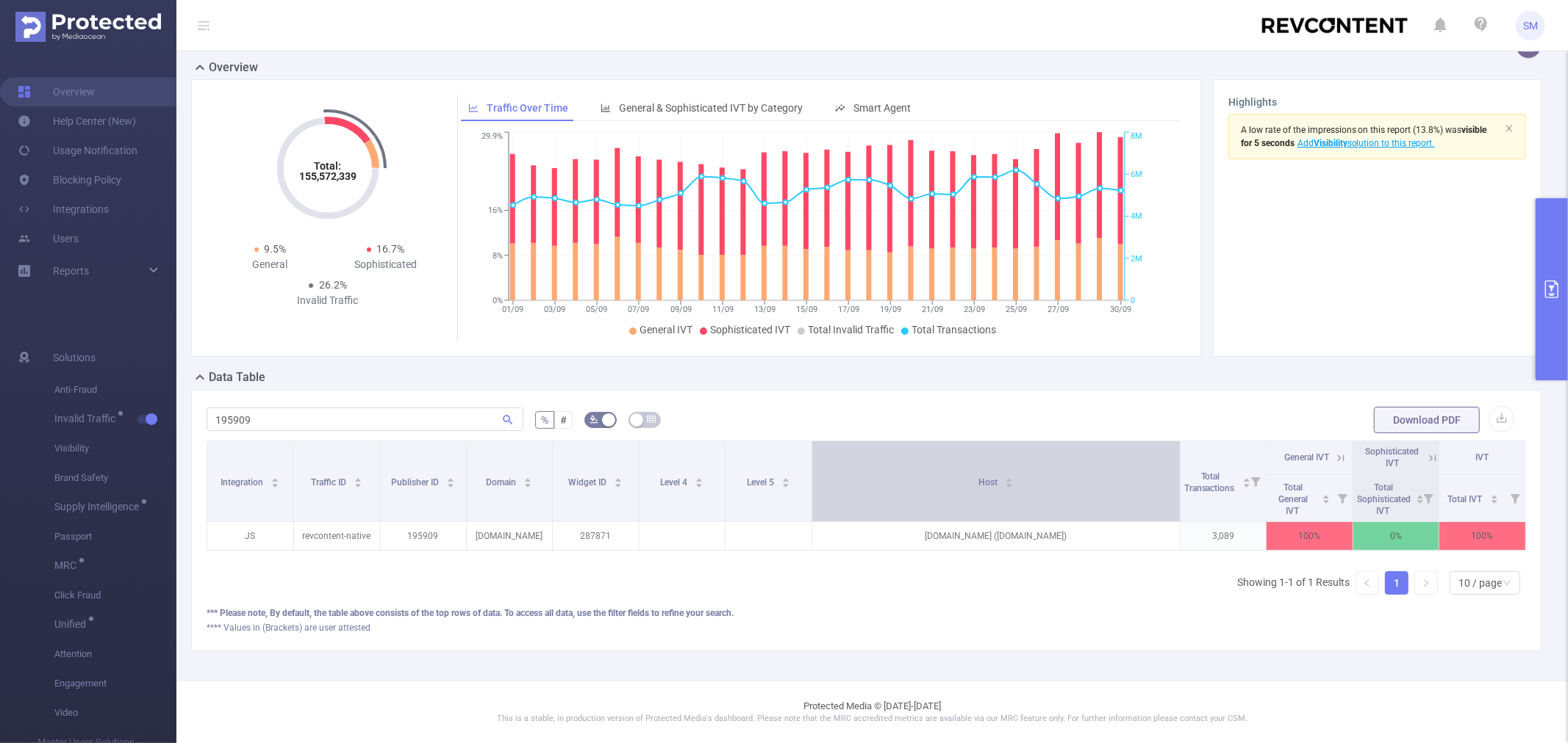
drag, startPoint x: 1076, startPoint y: 452, endPoint x: 1134, endPoint y: 449, distance: 58.1
click at [1144, 449] on th "Host" at bounding box center [996, 482] width 368 height 81
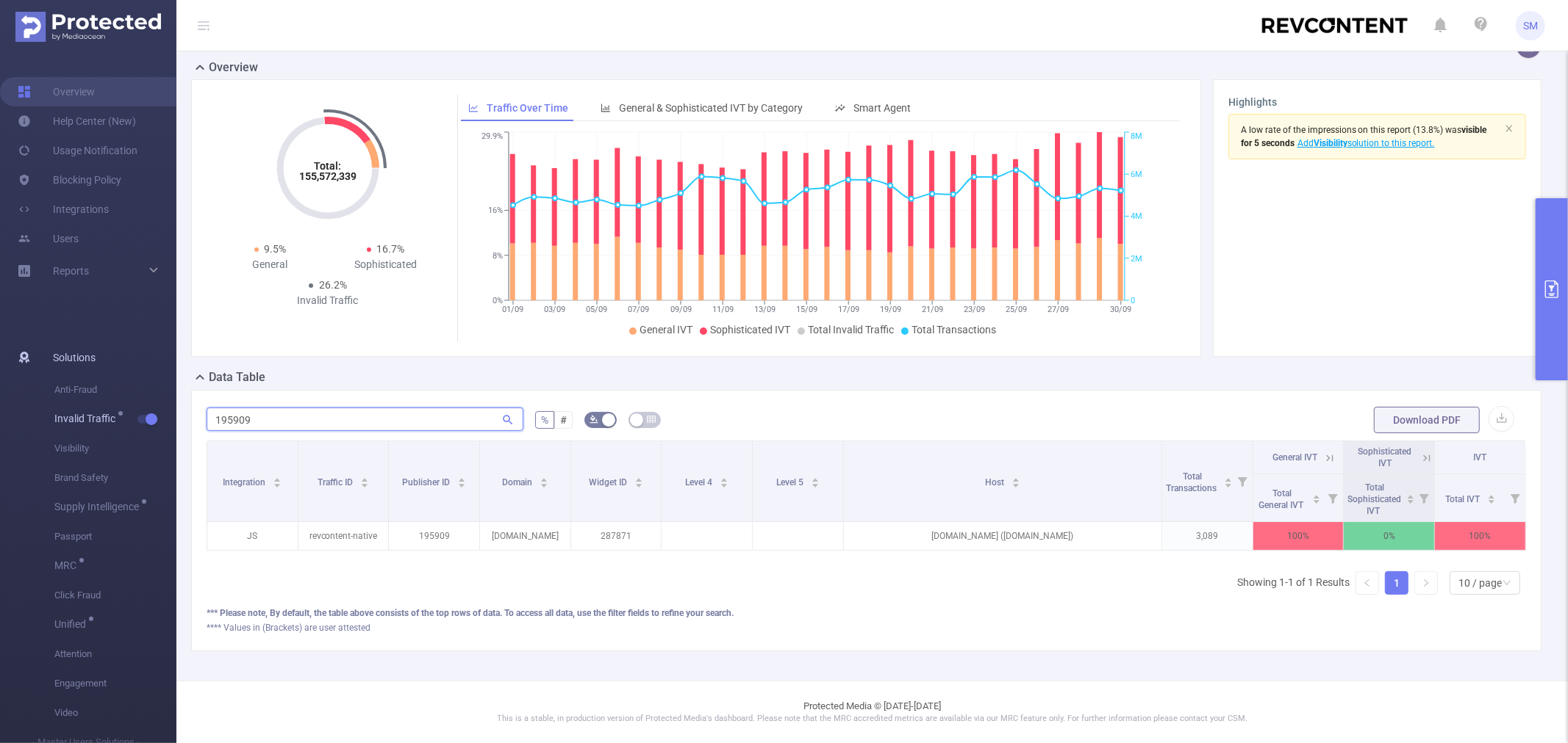
drag, startPoint x: 275, startPoint y: 415, endPoint x: 145, endPoint y: 415, distance: 130.0
click at [145, 415] on section "Overview Help Center (New) Usage Notification Blocking Policy Integrations User…" at bounding box center [784, 371] width 1568 height 743
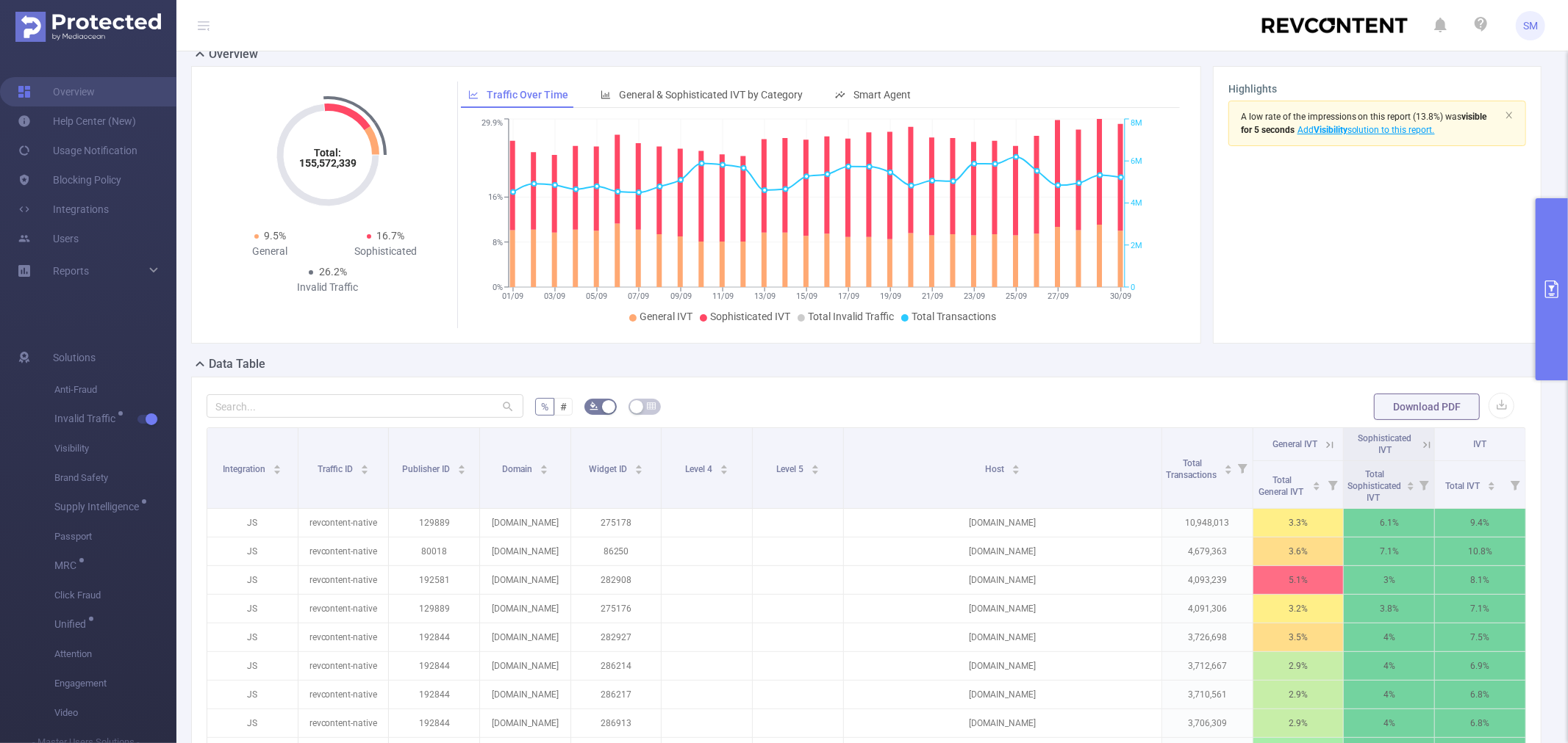
click at [1203, 387] on div "% # Download PDF Integration Traffic ID Publisher ID Domain Widget ID Level 4 L…" at bounding box center [866, 636] width 1350 height 519
click at [1490, 404] on button "button" at bounding box center [1501, 406] width 26 height 26
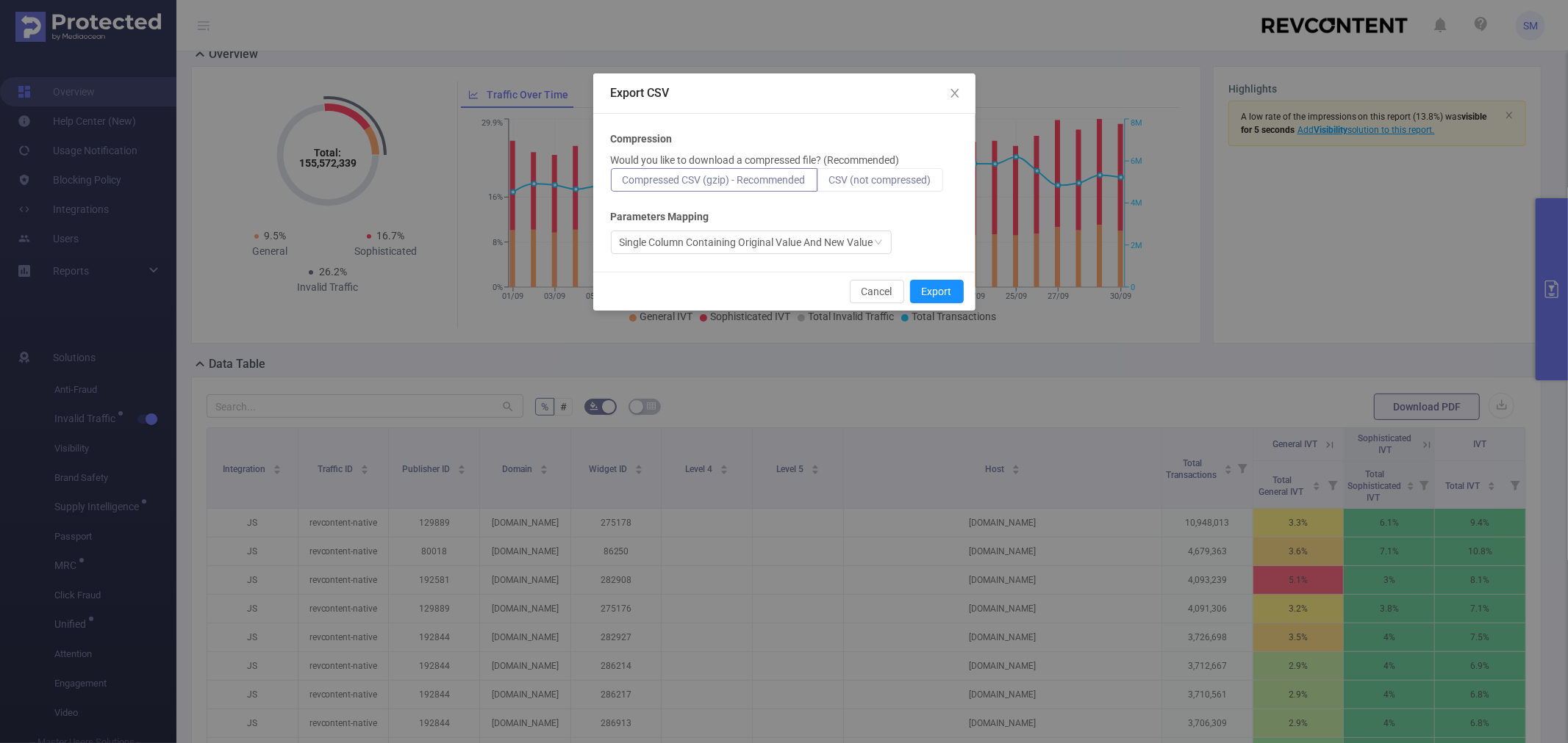
click at [862, 178] on span "CSV (not compressed)" at bounding box center [879, 180] width 102 height 12
click at [829, 184] on input "CSV (not compressed)" at bounding box center [829, 184] width 0 height 0
click at [926, 292] on button "Export" at bounding box center [936, 292] width 53 height 24
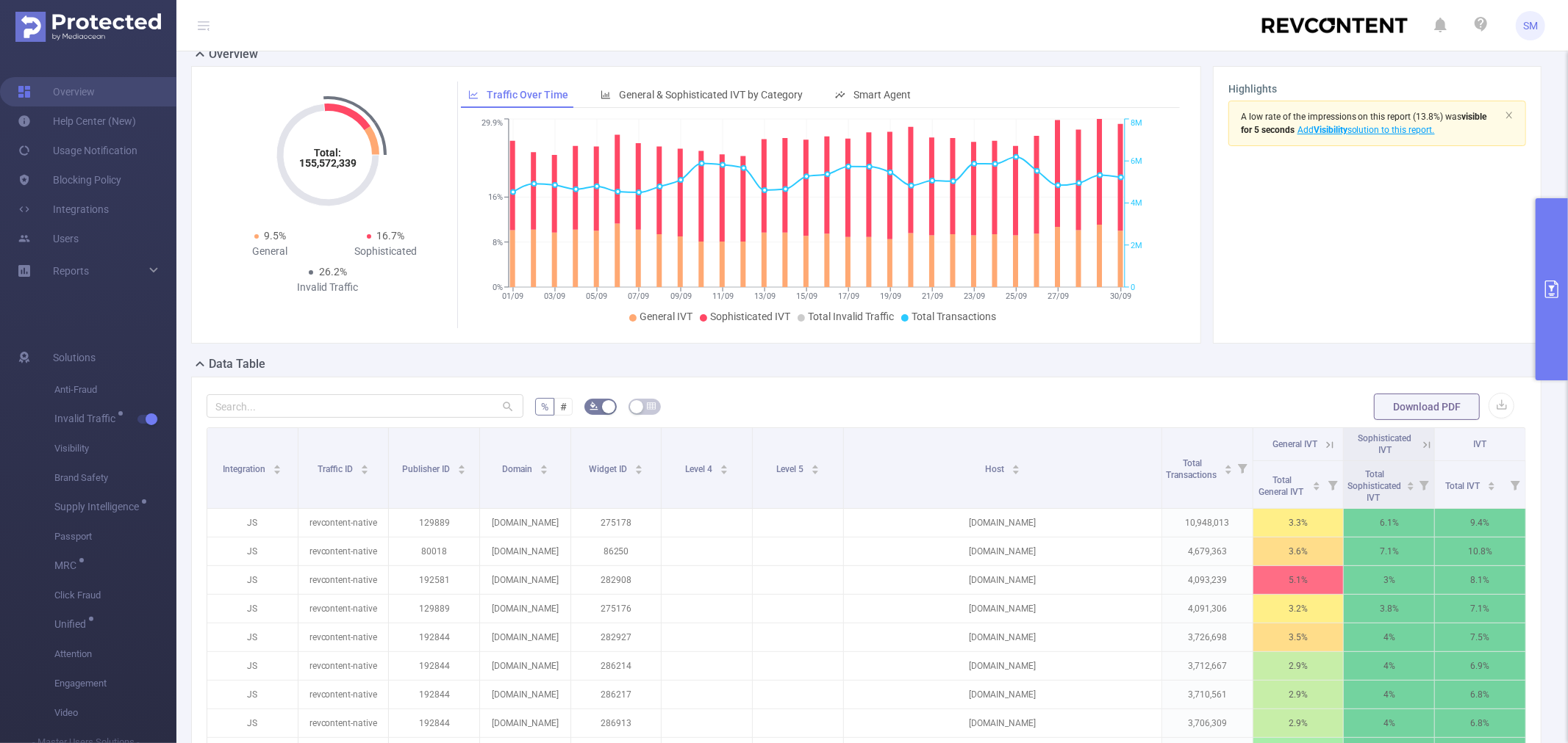
click at [1542, 250] on button "primary" at bounding box center [1551, 289] width 33 height 182
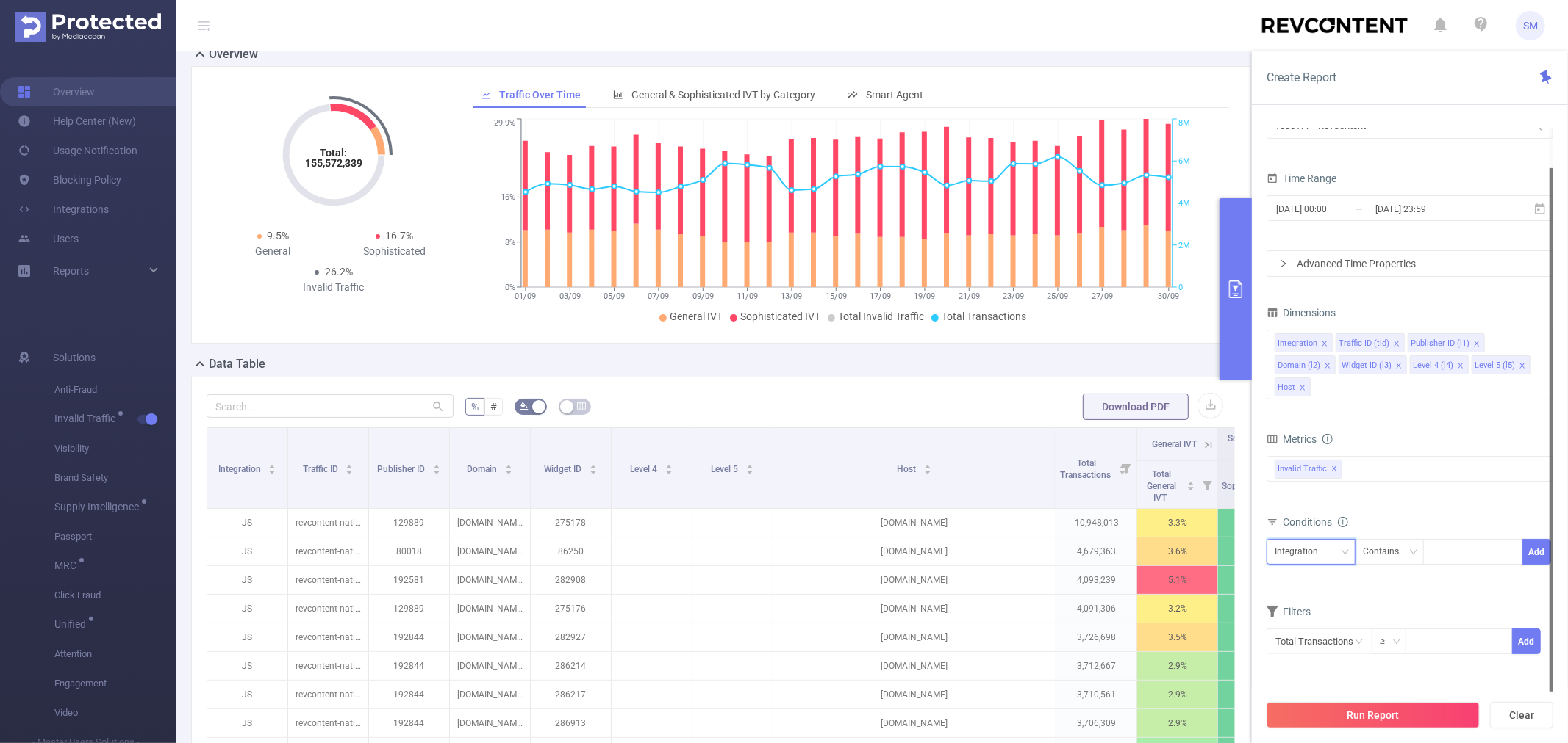
click at [1330, 558] on div "Integration" at bounding box center [1311, 552] width 73 height 25
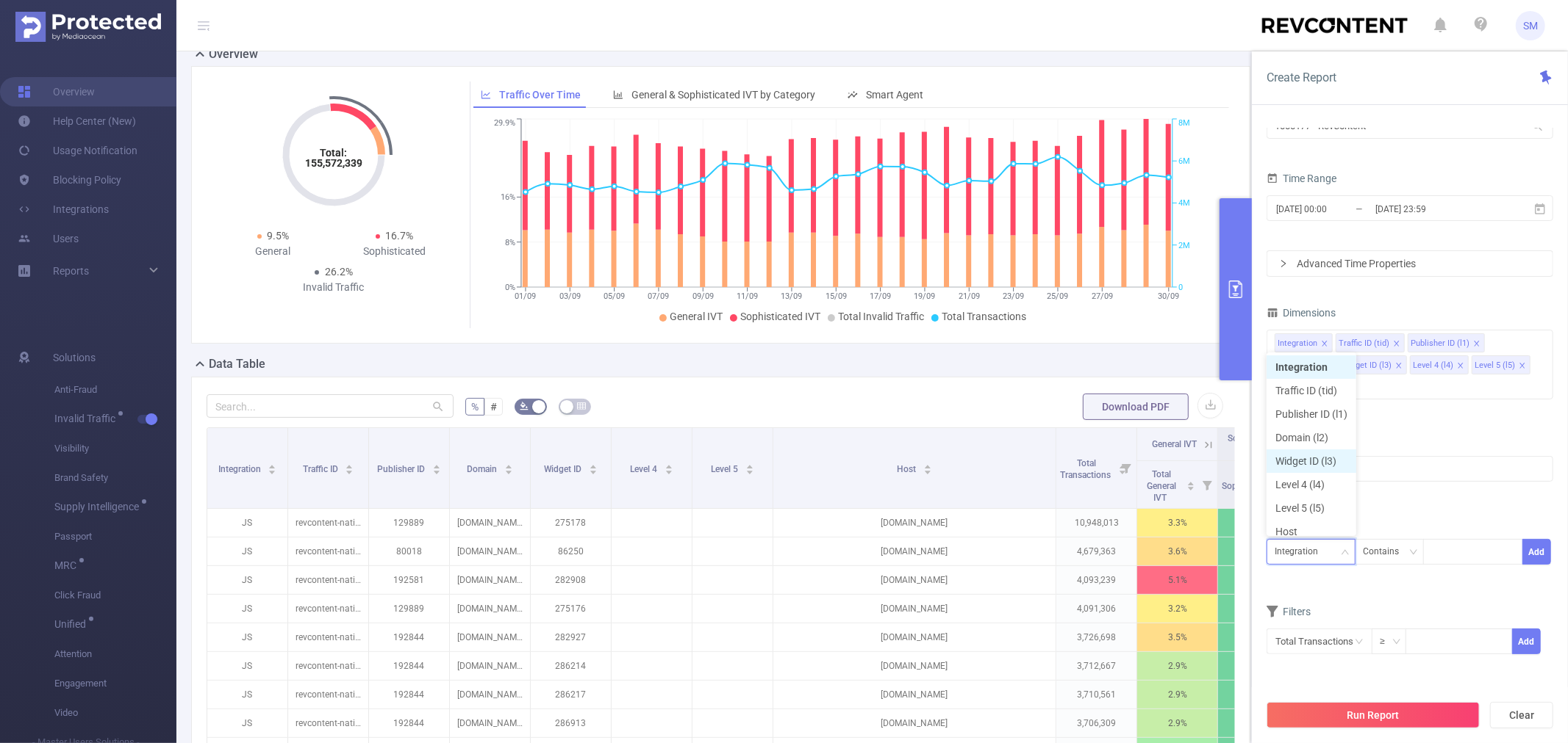
scroll to position [7, 0]
click at [1318, 407] on li "Publisher ID (l1)" at bounding box center [1311, 407] width 90 height 24
click at [1457, 552] on div at bounding box center [1472, 552] width 84 height 25
paste input "195909"
type input "195909"
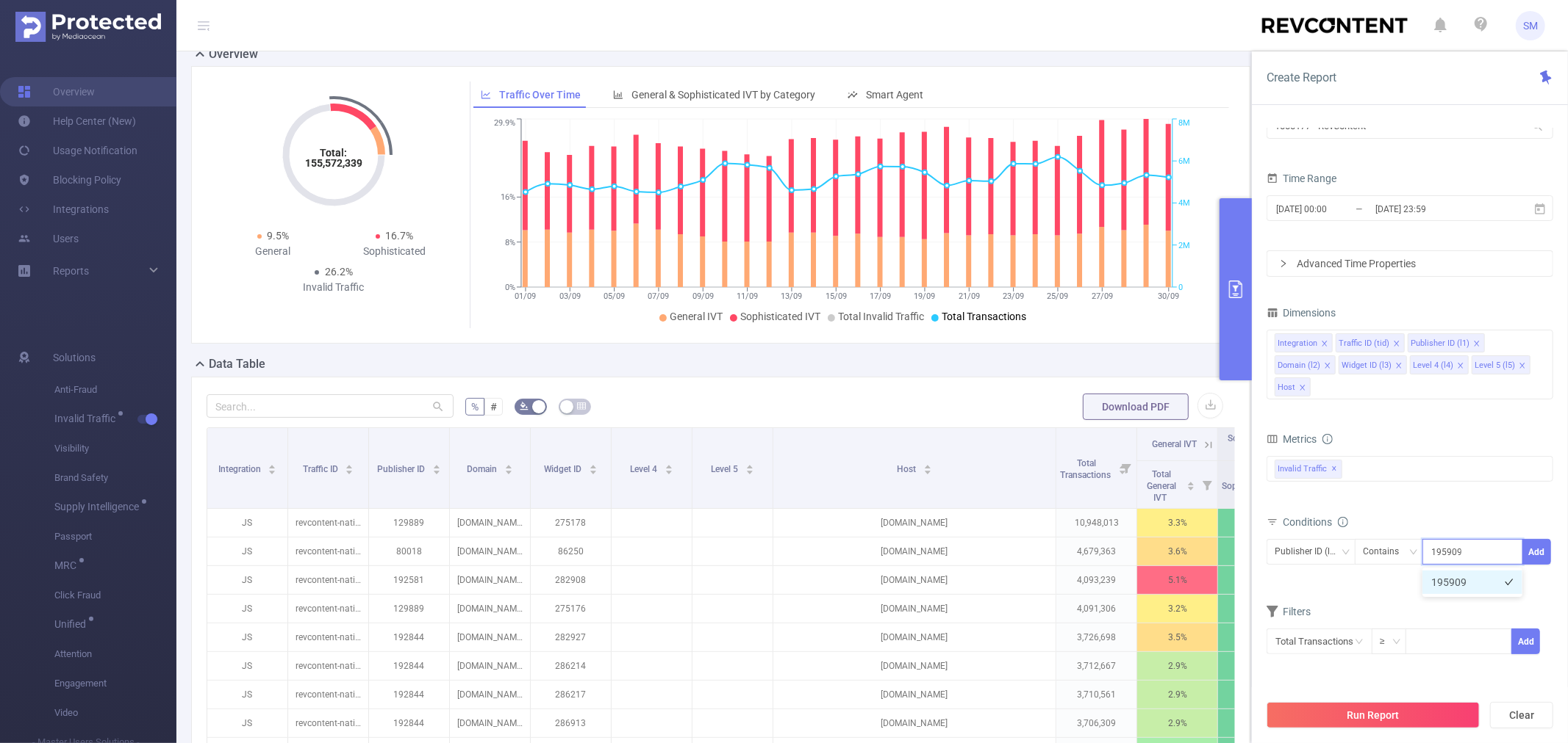
click at [1468, 579] on li "195909" at bounding box center [1472, 583] width 100 height 24
click at [1533, 546] on button "Add" at bounding box center [1536, 552] width 29 height 26
click at [1393, 712] on button "Run Report" at bounding box center [1372, 715] width 213 height 27
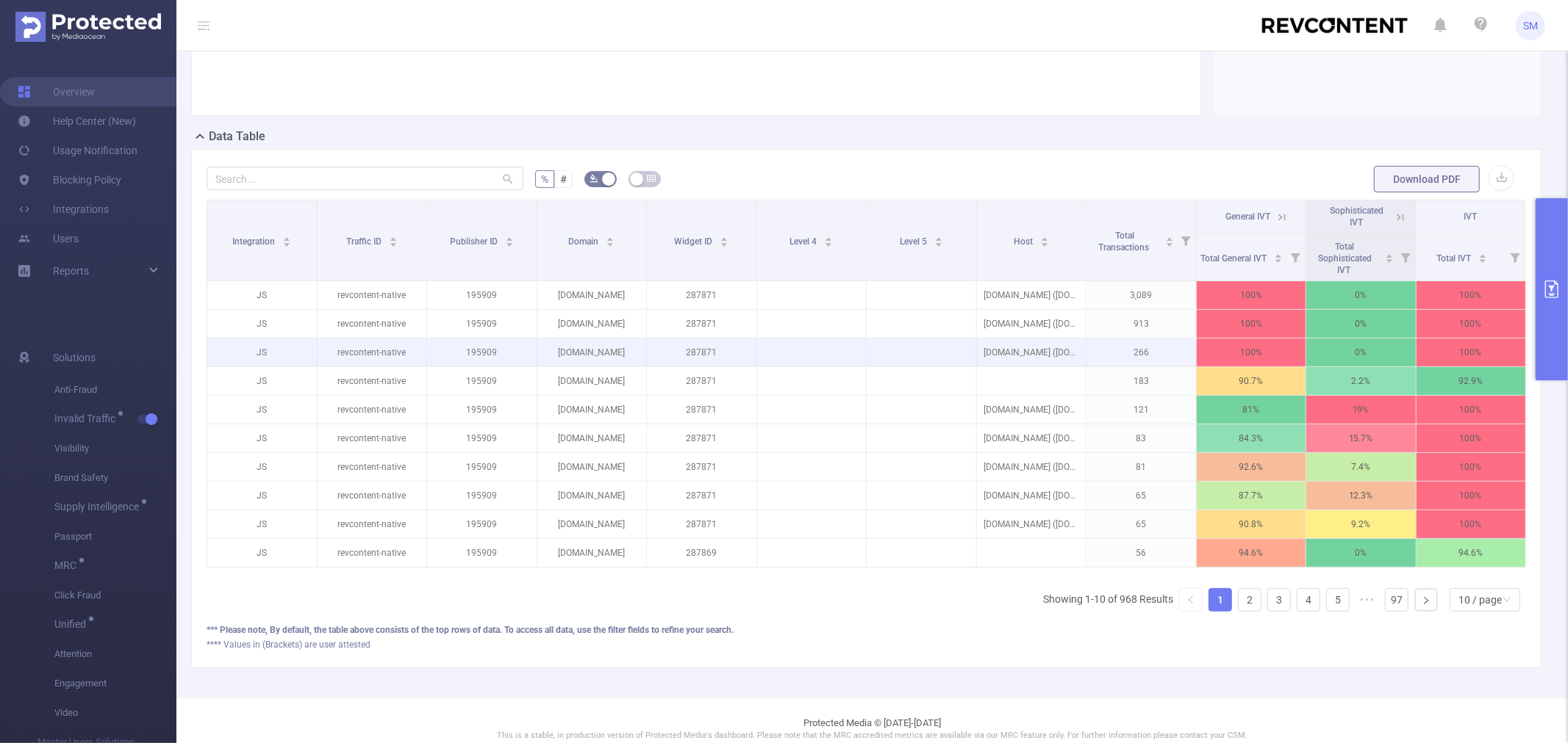
scroll to position [296, 0]
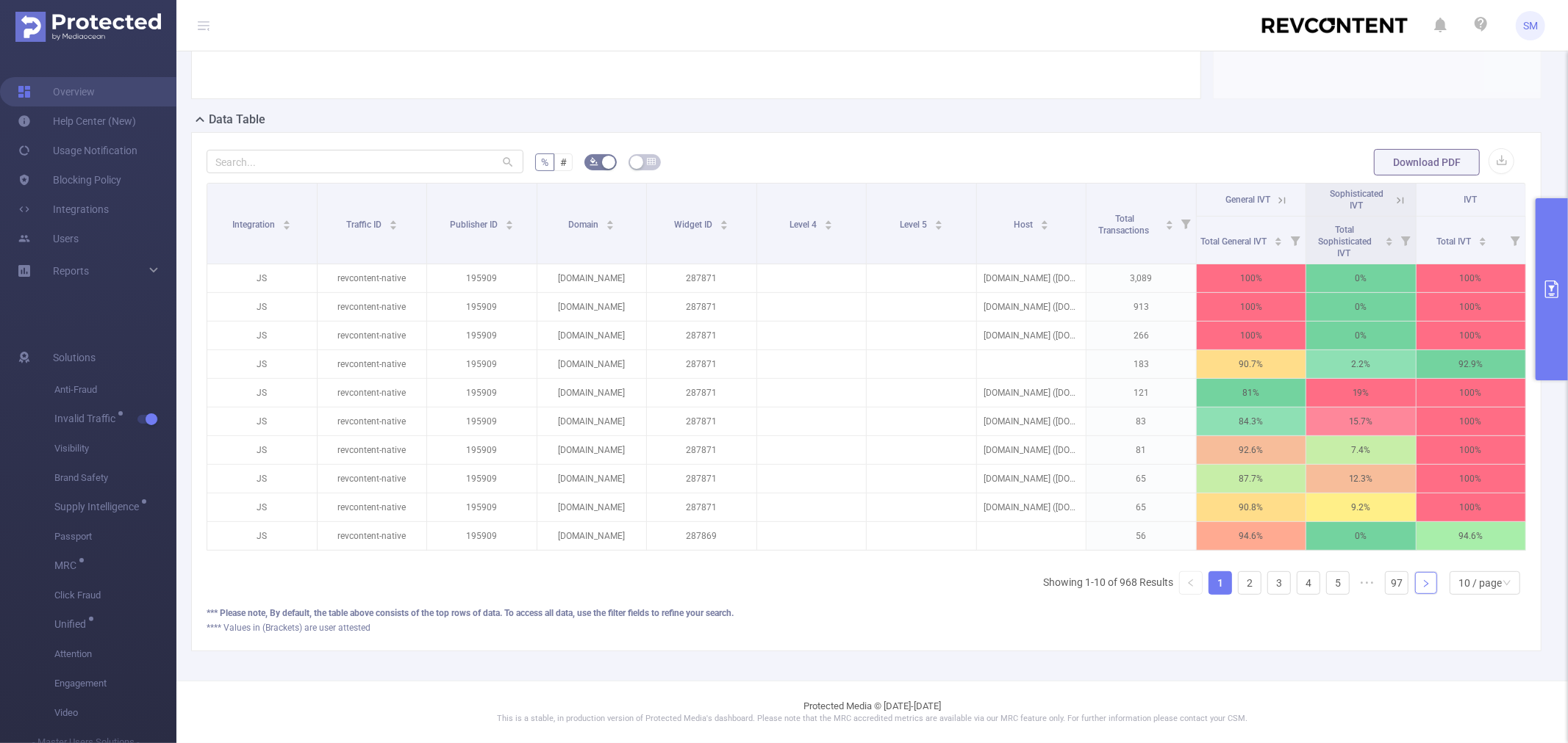
click at [1415, 589] on link at bounding box center [1425, 583] width 22 height 22
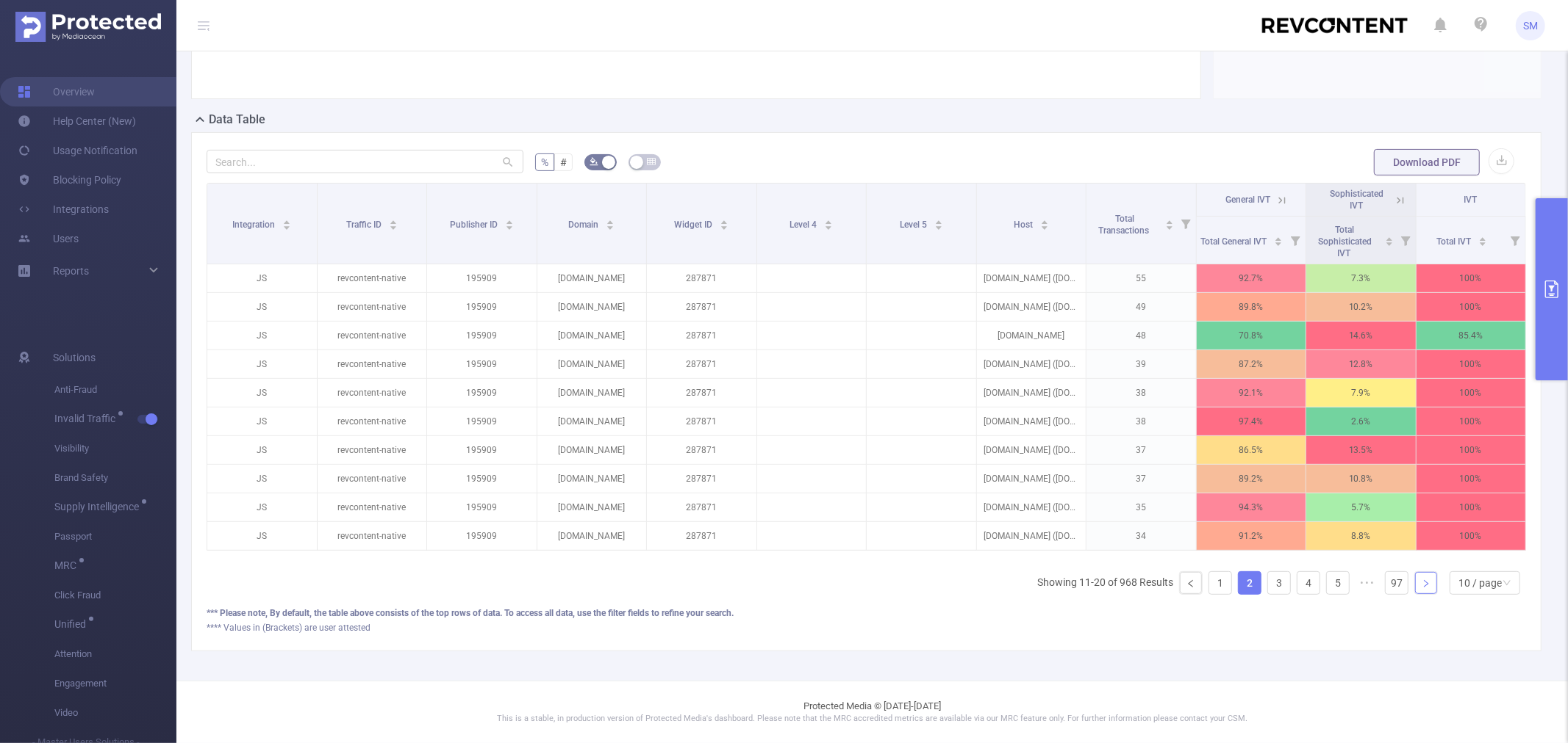
click at [1415, 589] on link at bounding box center [1425, 583] width 22 height 22
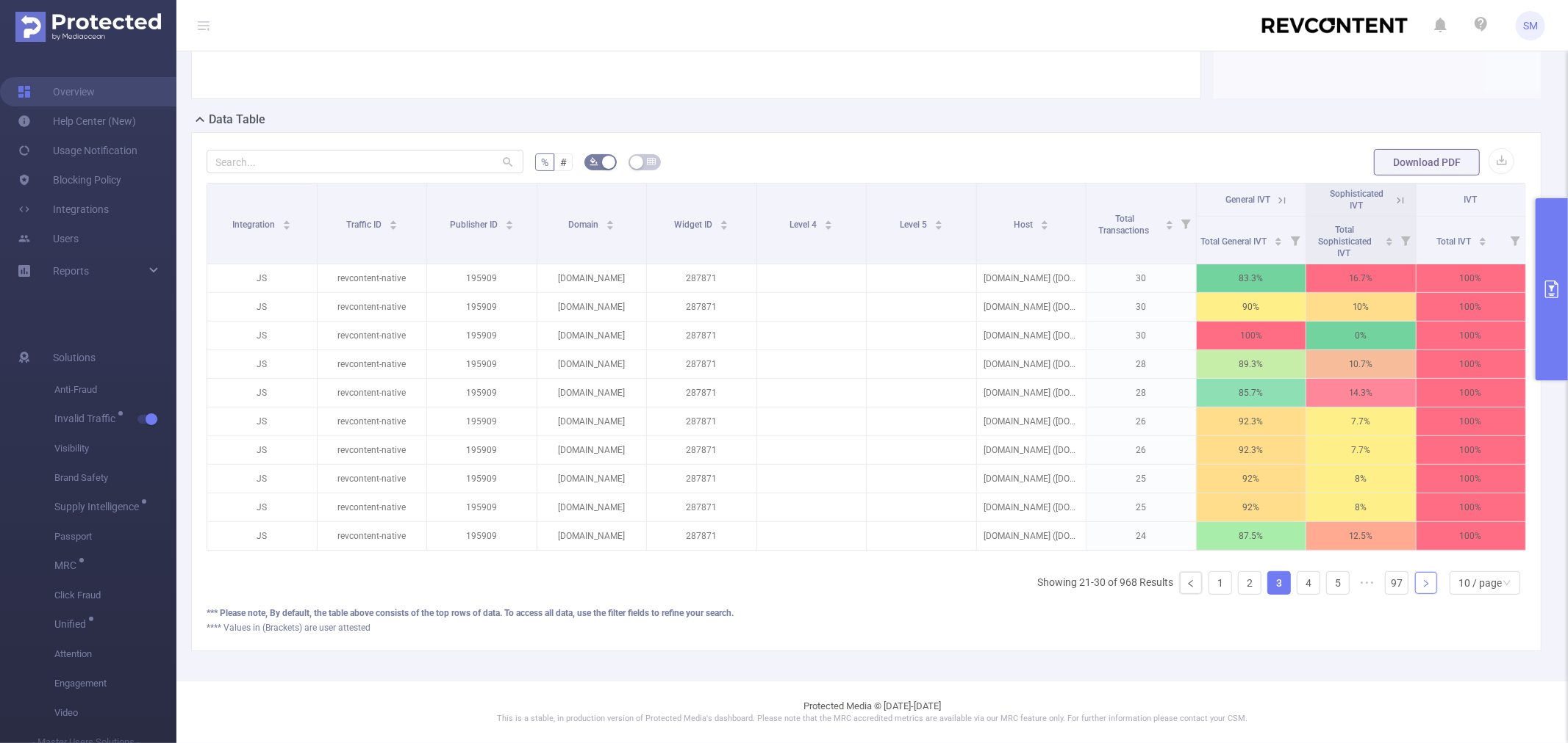
click at [1415, 589] on link at bounding box center [1425, 583] width 22 height 22
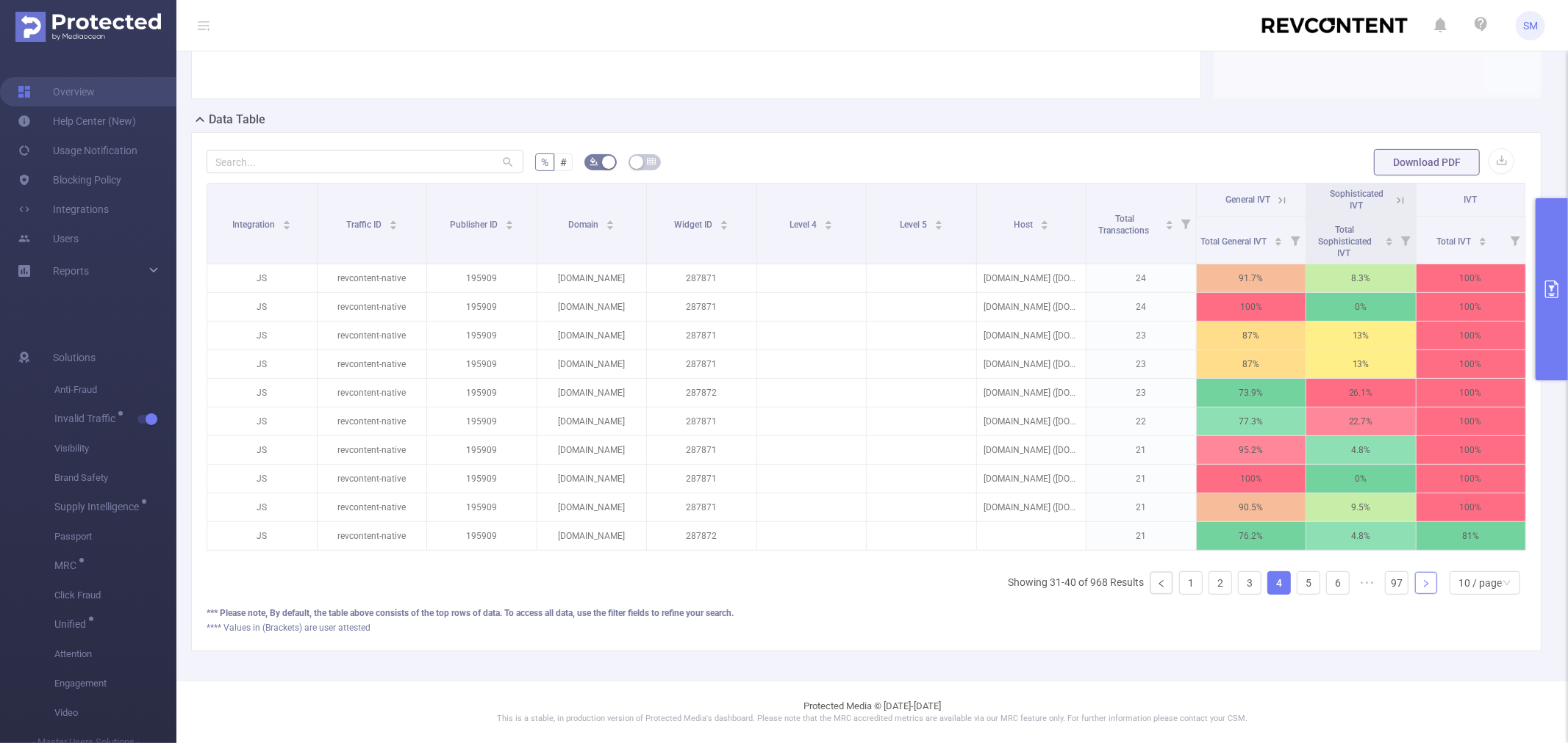
click at [1415, 589] on link at bounding box center [1425, 583] width 22 height 22
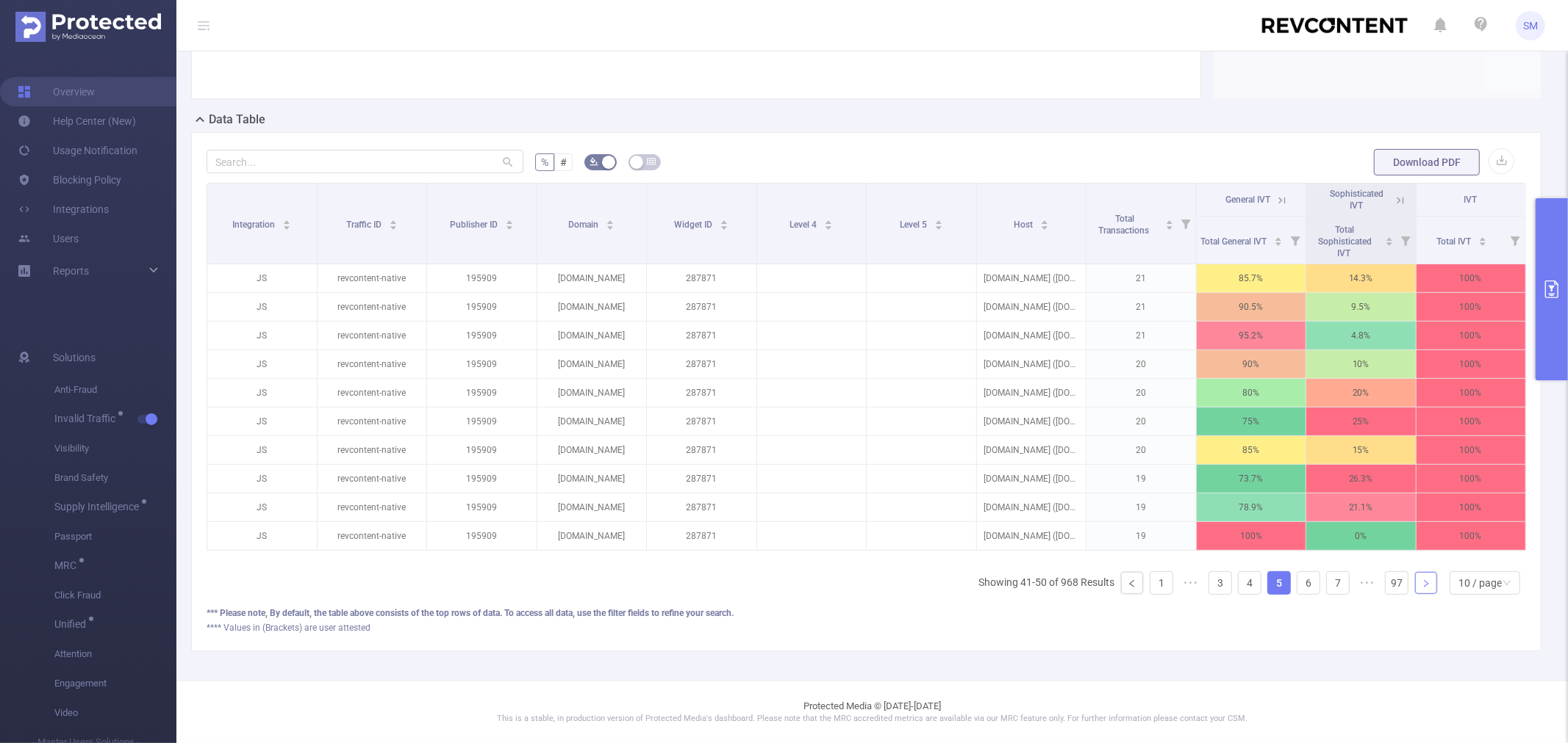
click at [1415, 589] on link at bounding box center [1425, 583] width 22 height 22
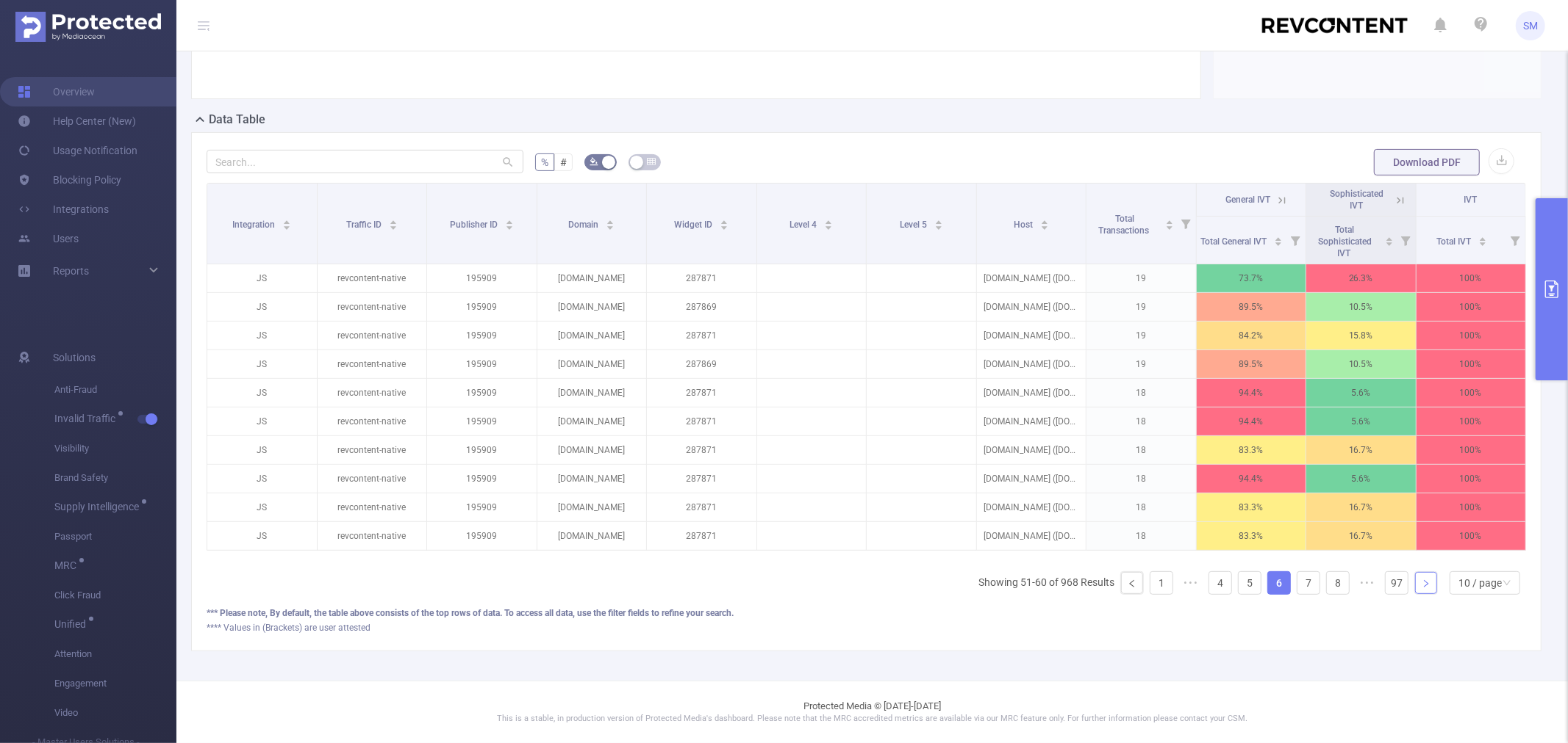
click at [1415, 589] on link at bounding box center [1425, 583] width 22 height 22
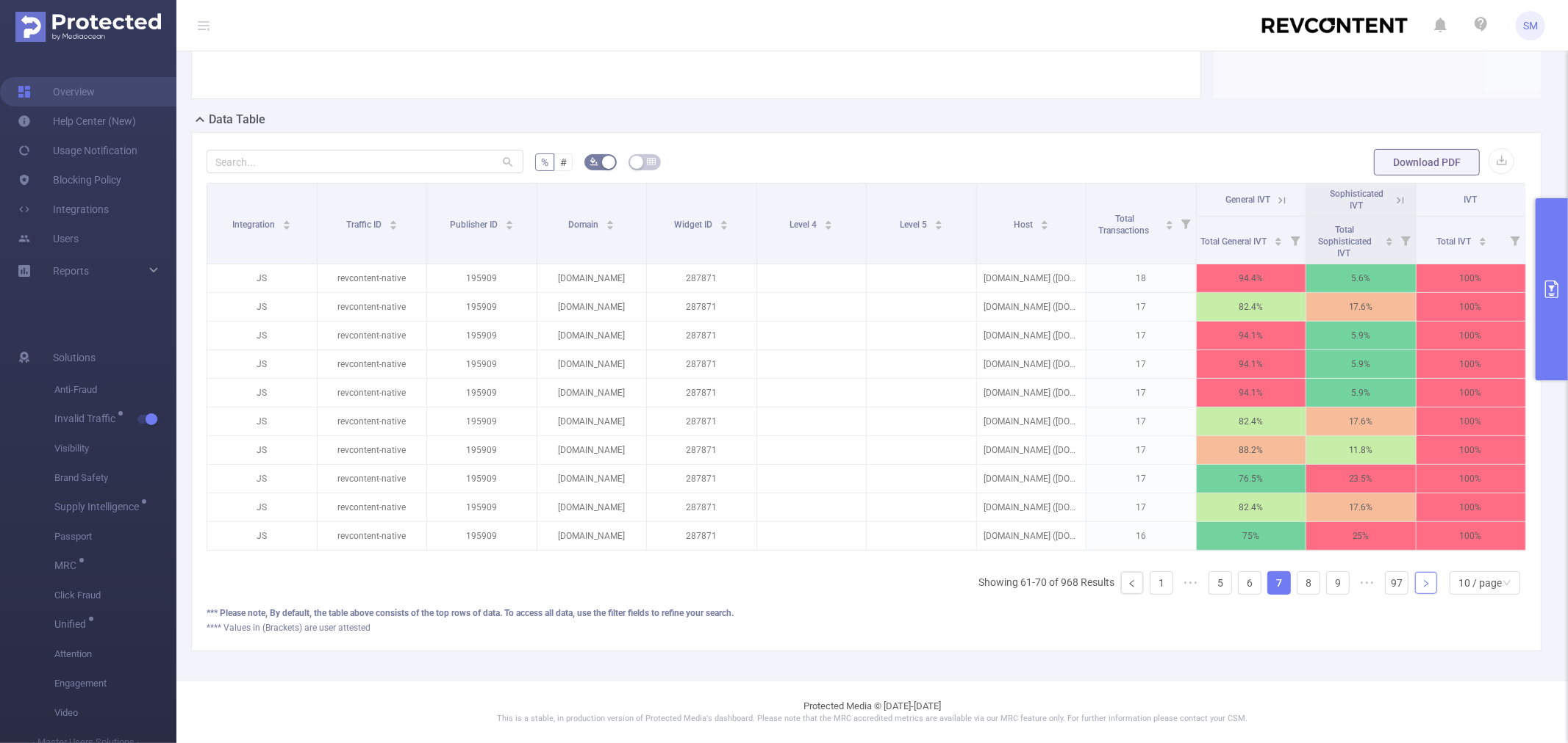
click at [1415, 589] on link at bounding box center [1425, 583] width 22 height 22
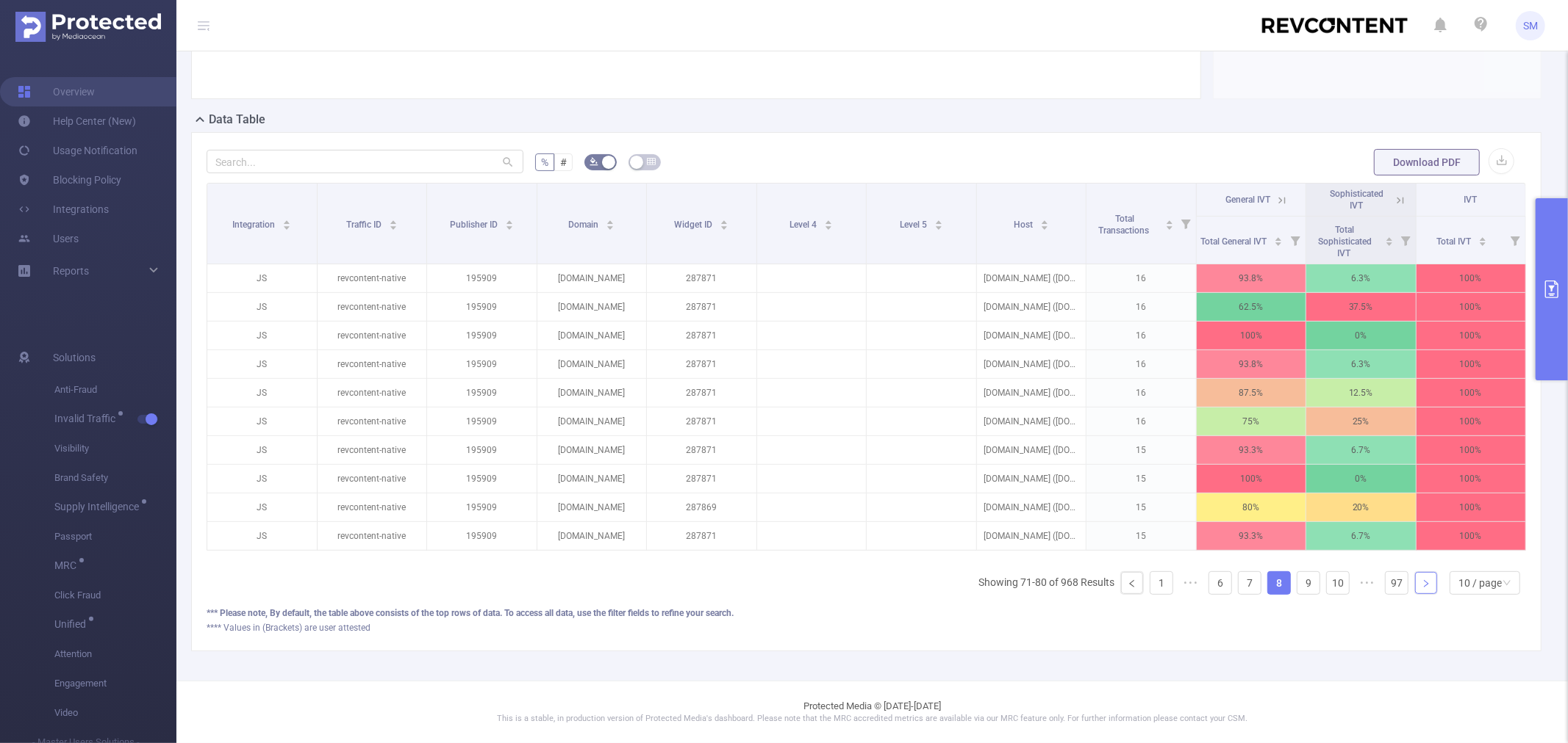
click at [1415, 589] on link at bounding box center [1425, 583] width 22 height 22
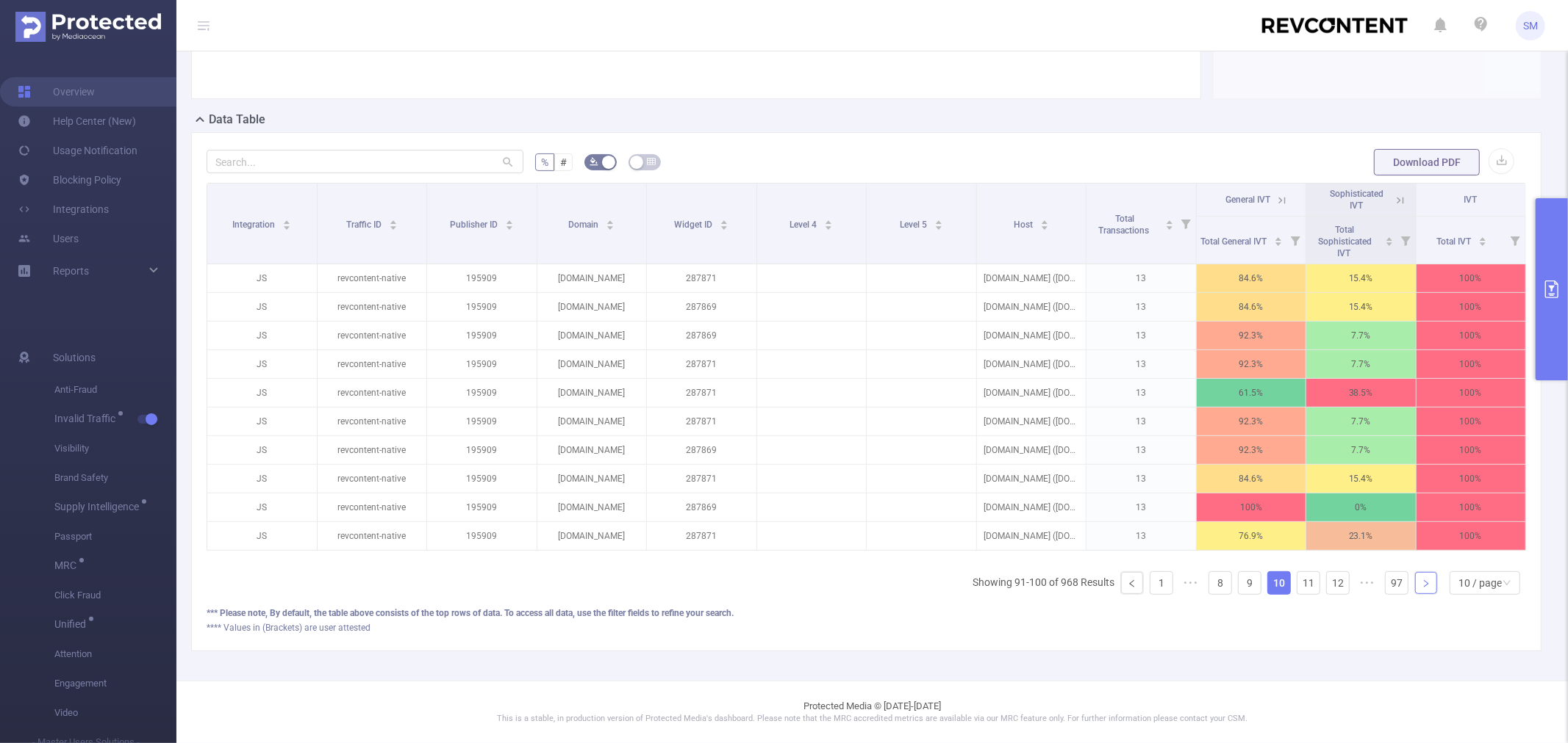
click at [1415, 589] on link at bounding box center [1425, 583] width 22 height 22
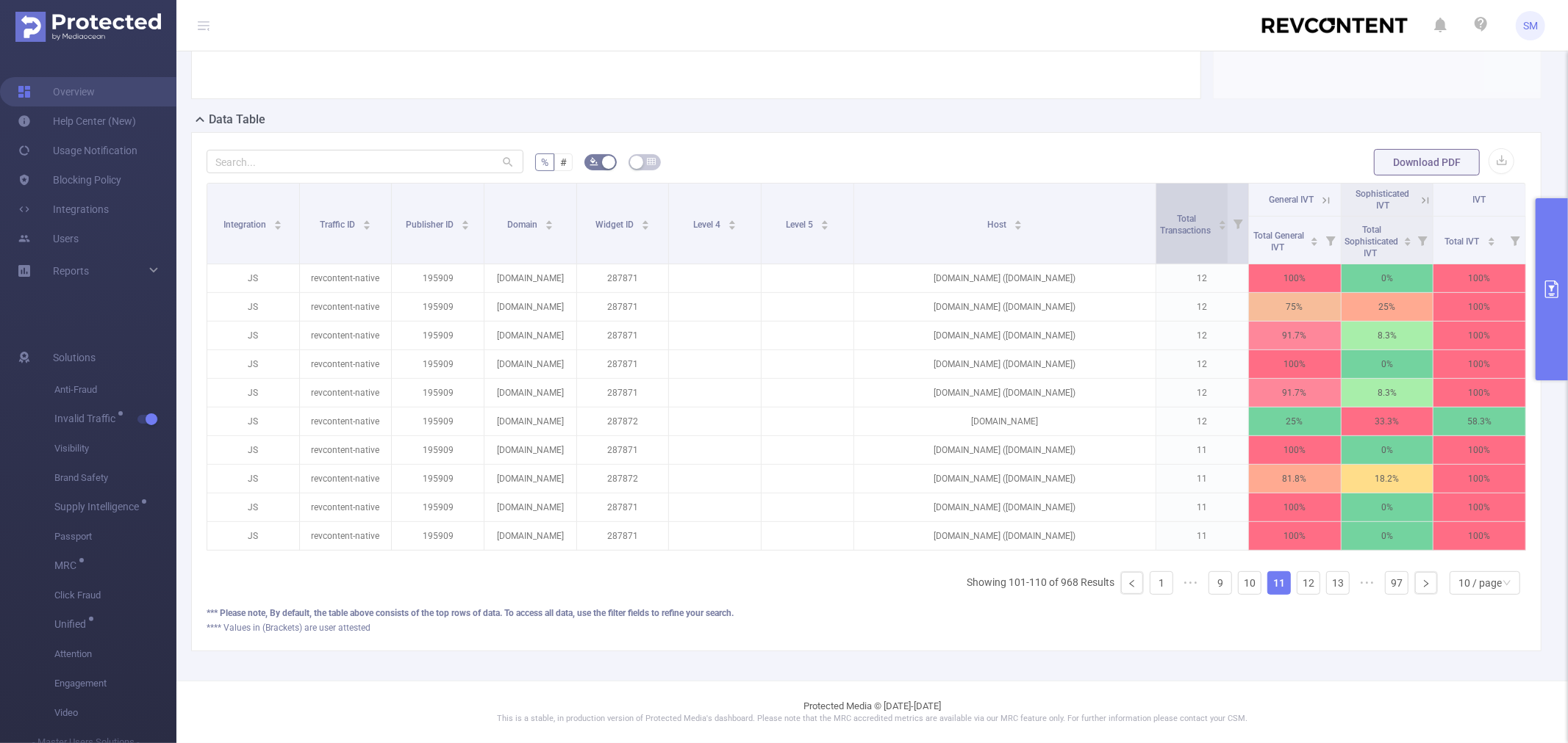
drag, startPoint x: 1075, startPoint y: 191, endPoint x: 1150, endPoint y: 188, distance: 75.1
click at [1150, 188] on tr "Integration Traffic ID Publisher ID Domain Widget ID Level 4 Level 5 Host Total…" at bounding box center [866, 200] width 1319 height 33
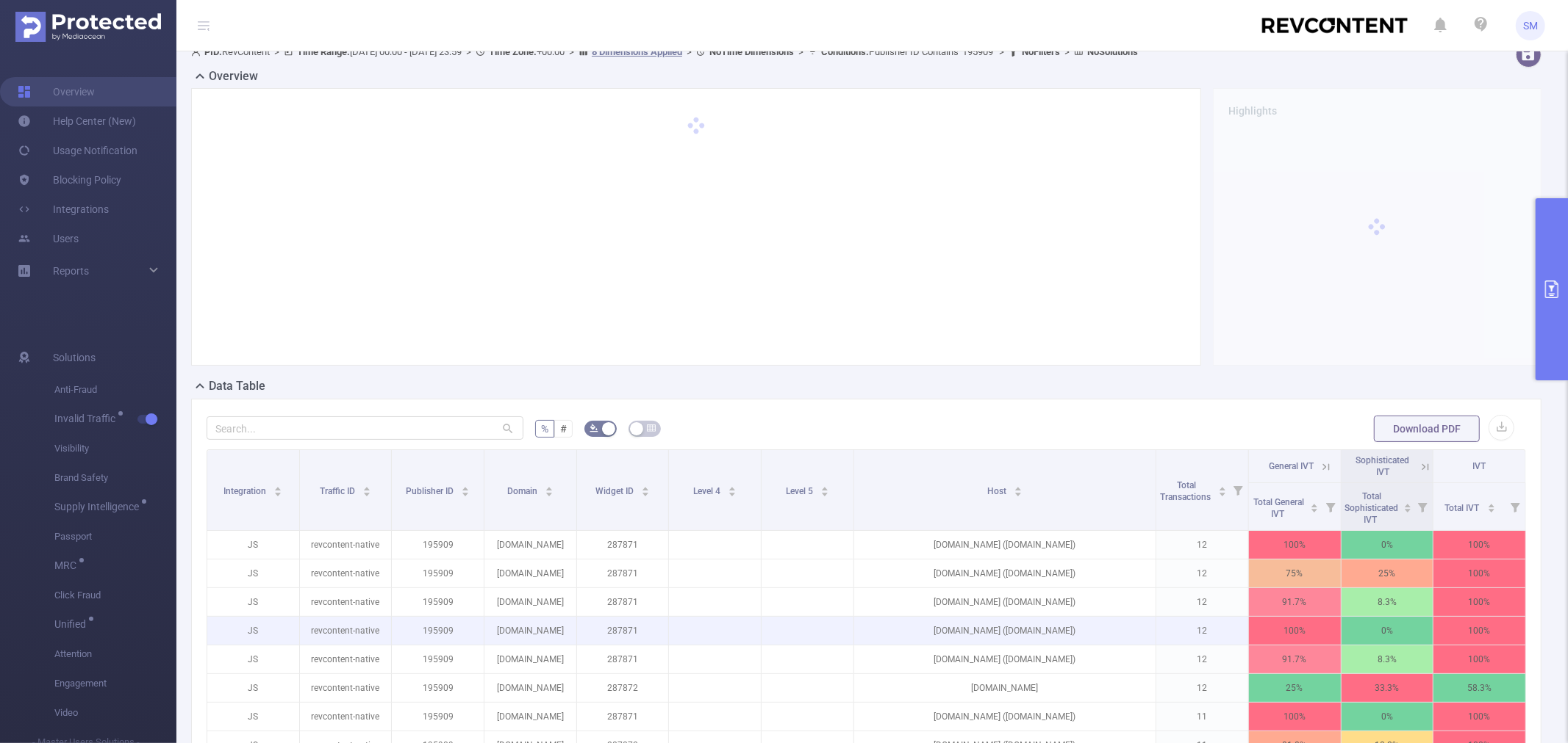
scroll to position [0, 0]
